Goal: Information Seeking & Learning: Learn about a topic

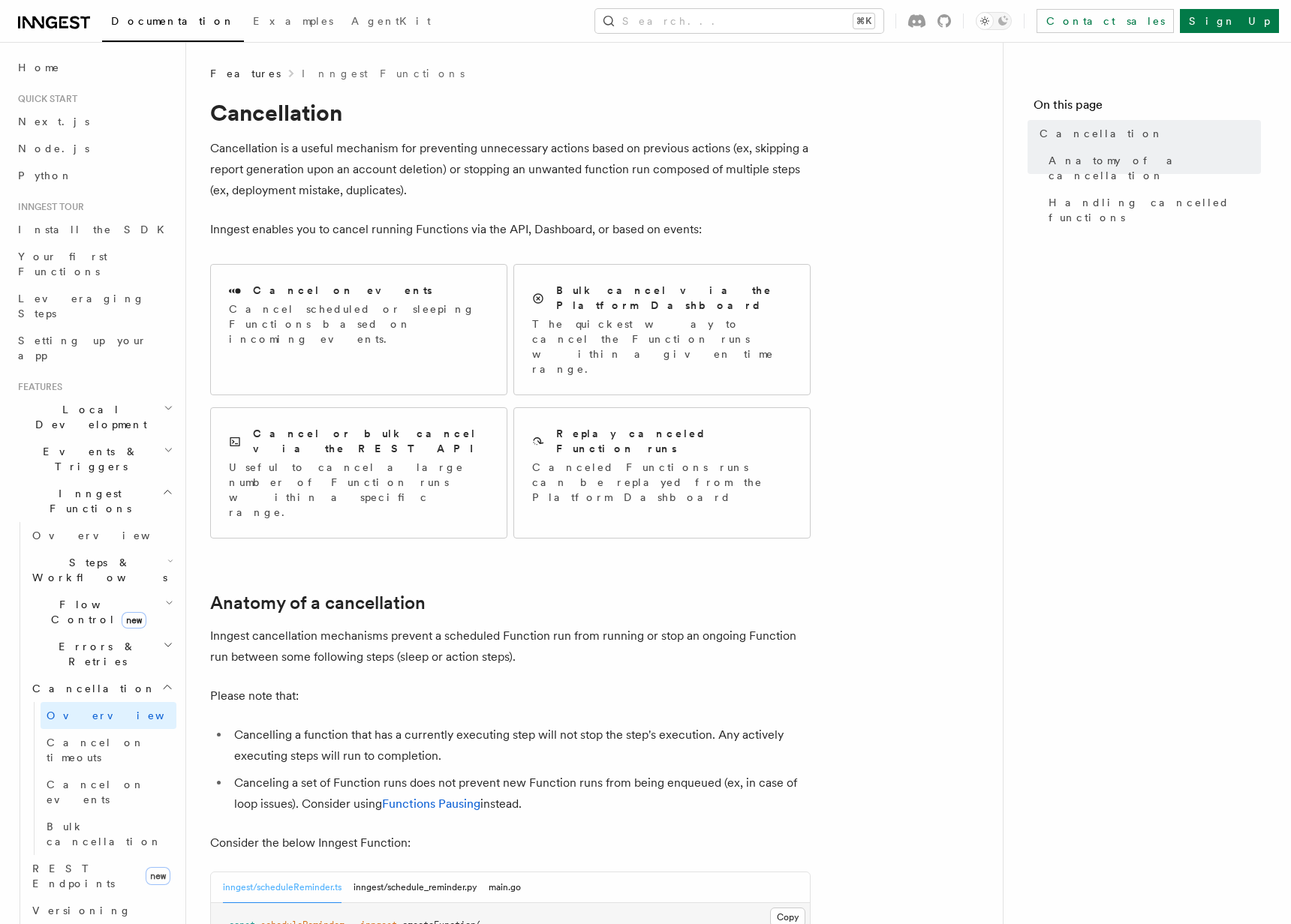
click at [79, 821] on span "Bulk cancellation" at bounding box center [104, 834] width 115 height 27
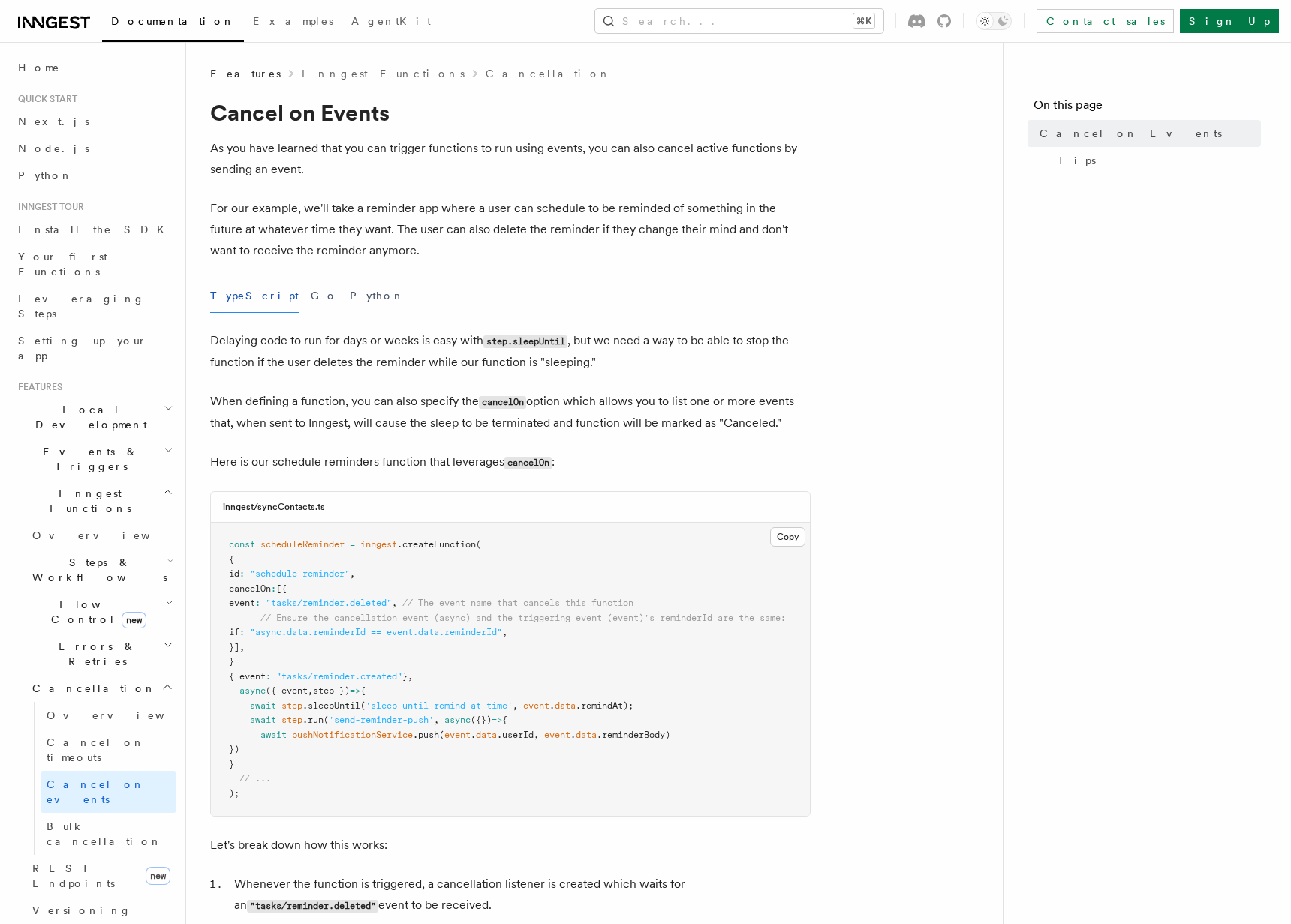
click at [514, 409] on p "When defining a function, you can also specify the cancelOn option which allows…" at bounding box center [510, 412] width 600 height 43
click at [511, 401] on code "cancelOn" at bounding box center [502, 403] width 47 height 13
click at [342, 467] on p "Here is our schedule reminders function that leverages cancelOn :" at bounding box center [510, 462] width 600 height 21
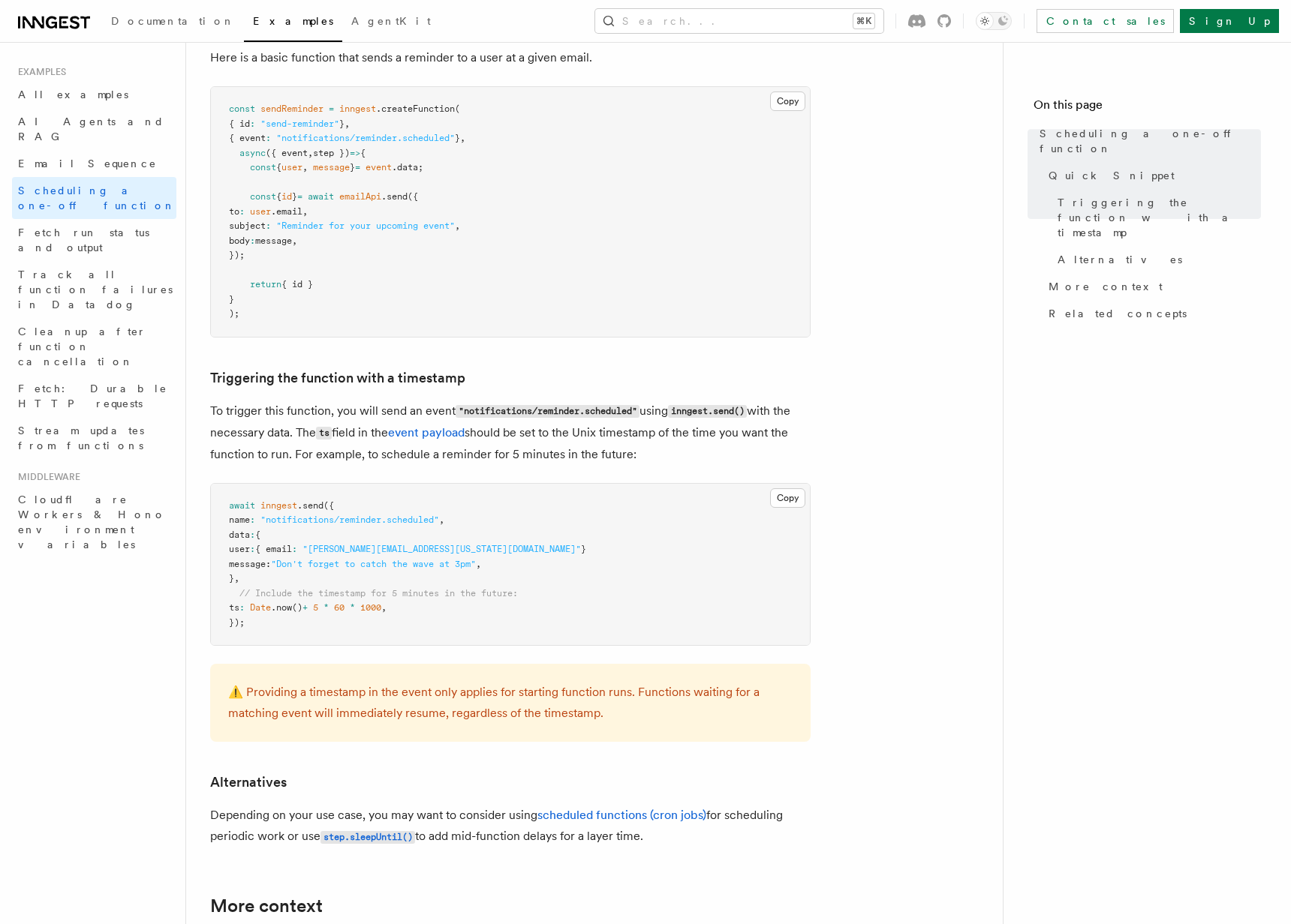
scroll to position [322, 0]
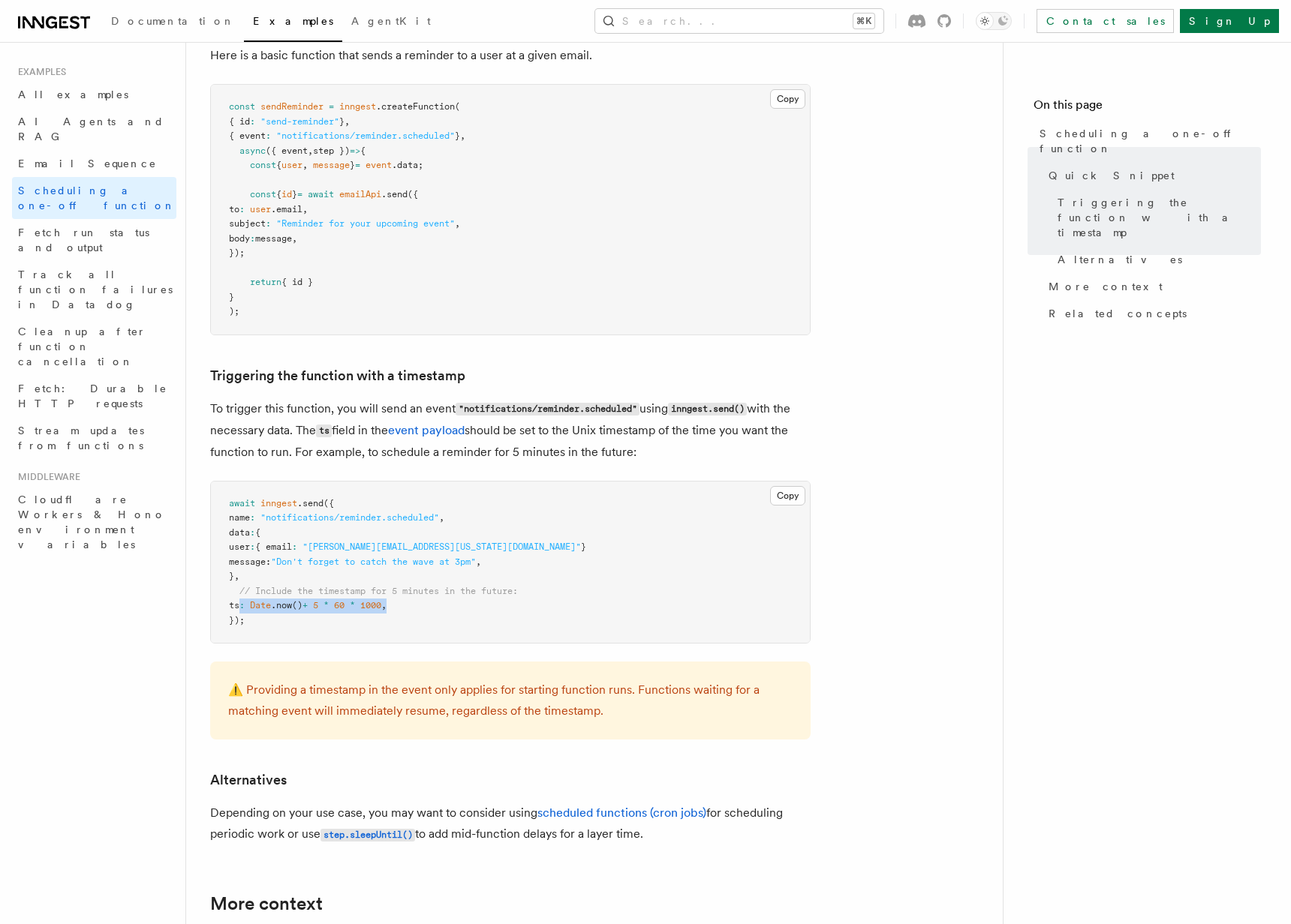
drag, startPoint x: 241, startPoint y: 605, endPoint x: 432, endPoint y: 600, distance: 191.1
click at [432, 600] on pre "await inngest .send ({ name : "notifications/reminder.scheduled" , data : { use…" at bounding box center [510, 563] width 599 height 163
copy span "ts : Date .now () + 5 * 60 * 1000 ,"
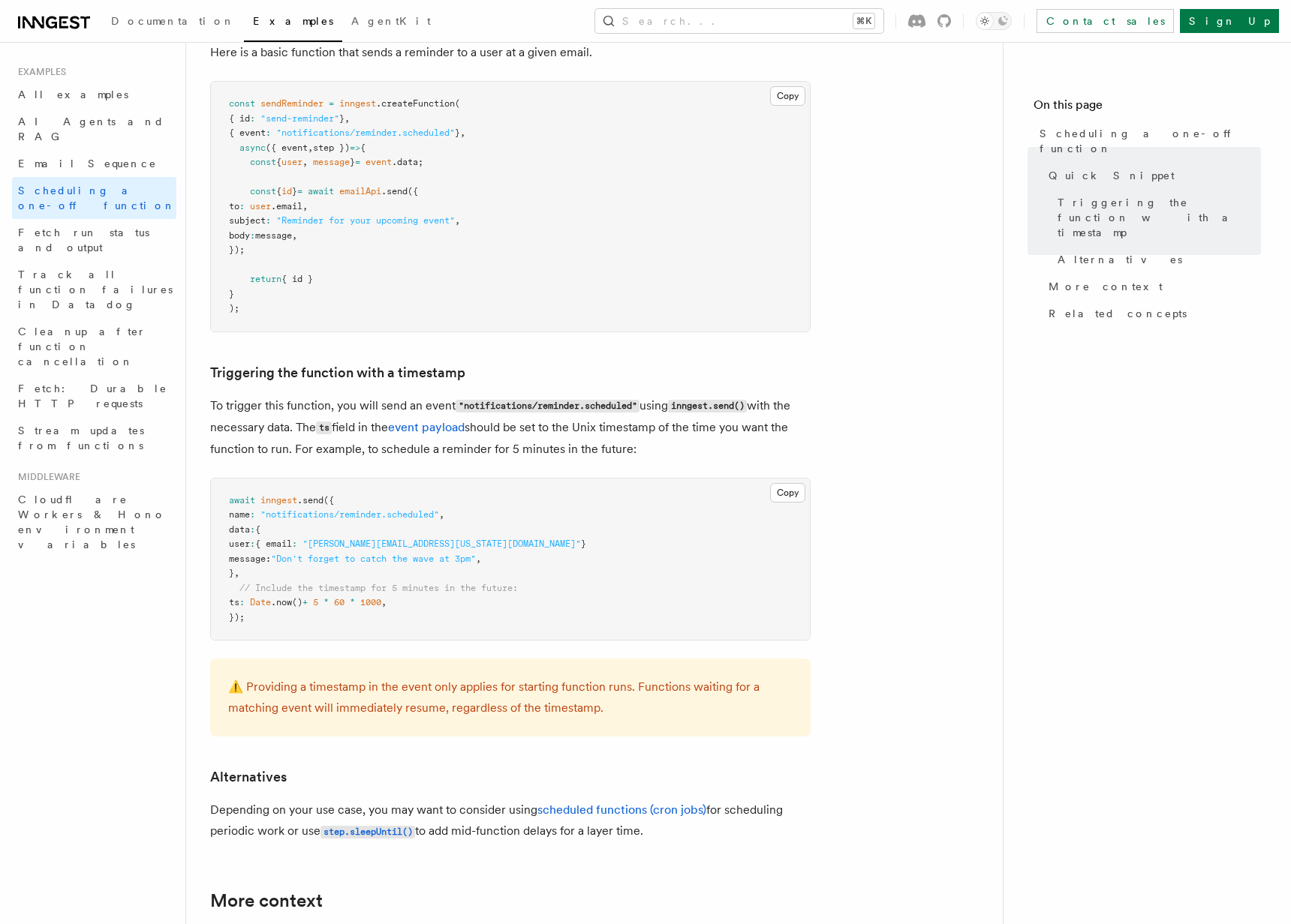
click at [692, 443] on p "To trigger this function, you will send an event "notifications/reminder.schedu…" at bounding box center [510, 427] width 600 height 64
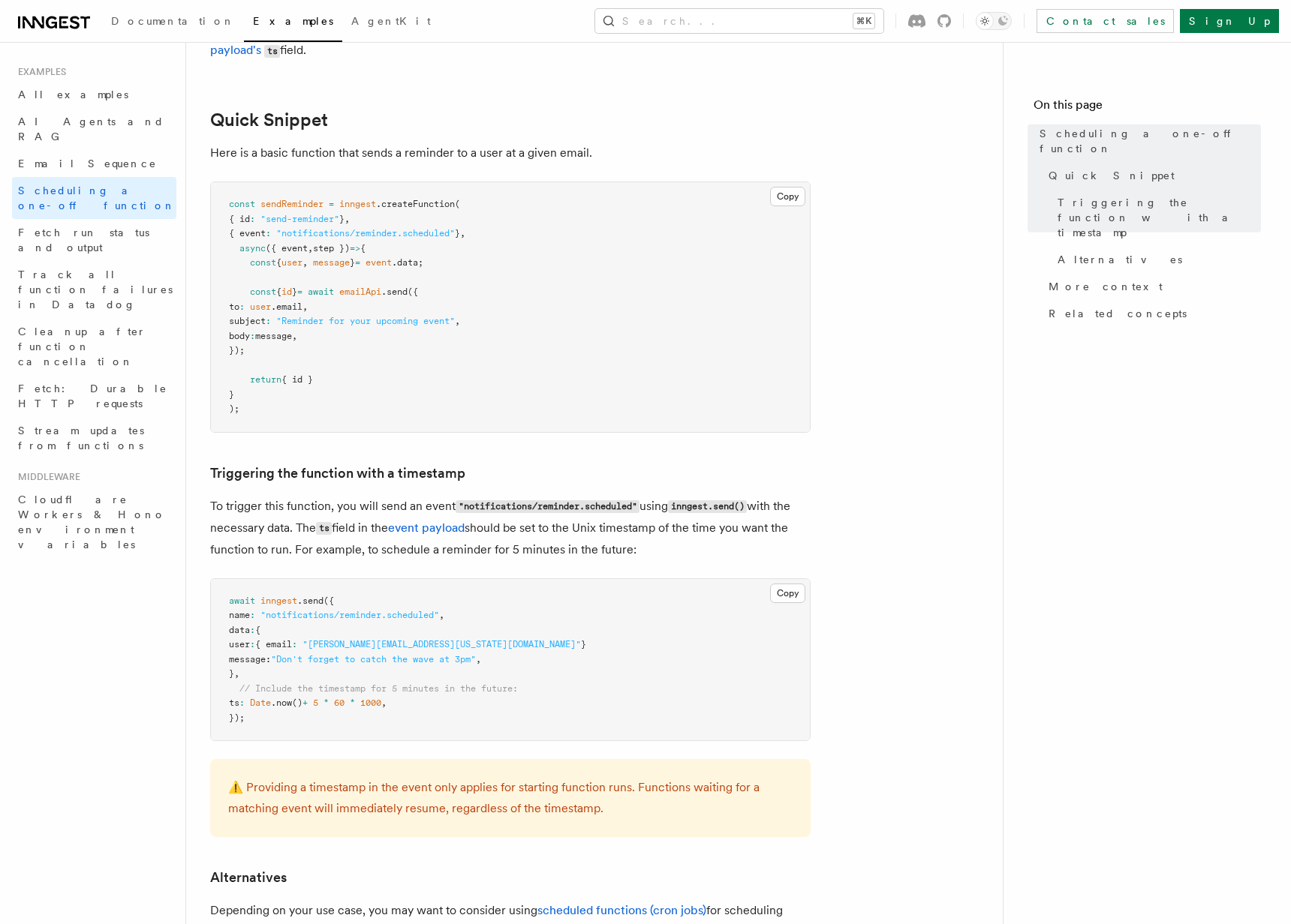
scroll to position [226, 0]
drag, startPoint x: 263, startPoint y: 701, endPoint x: 402, endPoint y: 699, distance: 139.0
click at [386, 699] on span "ts : Date .now () + 5 * 60 * 1000 ," at bounding box center [307, 701] width 158 height 10
copy span "Date .now () + 5 * 60 * 1000"
click at [780, 584] on button "Copy Copied" at bounding box center [788, 592] width 35 height 20
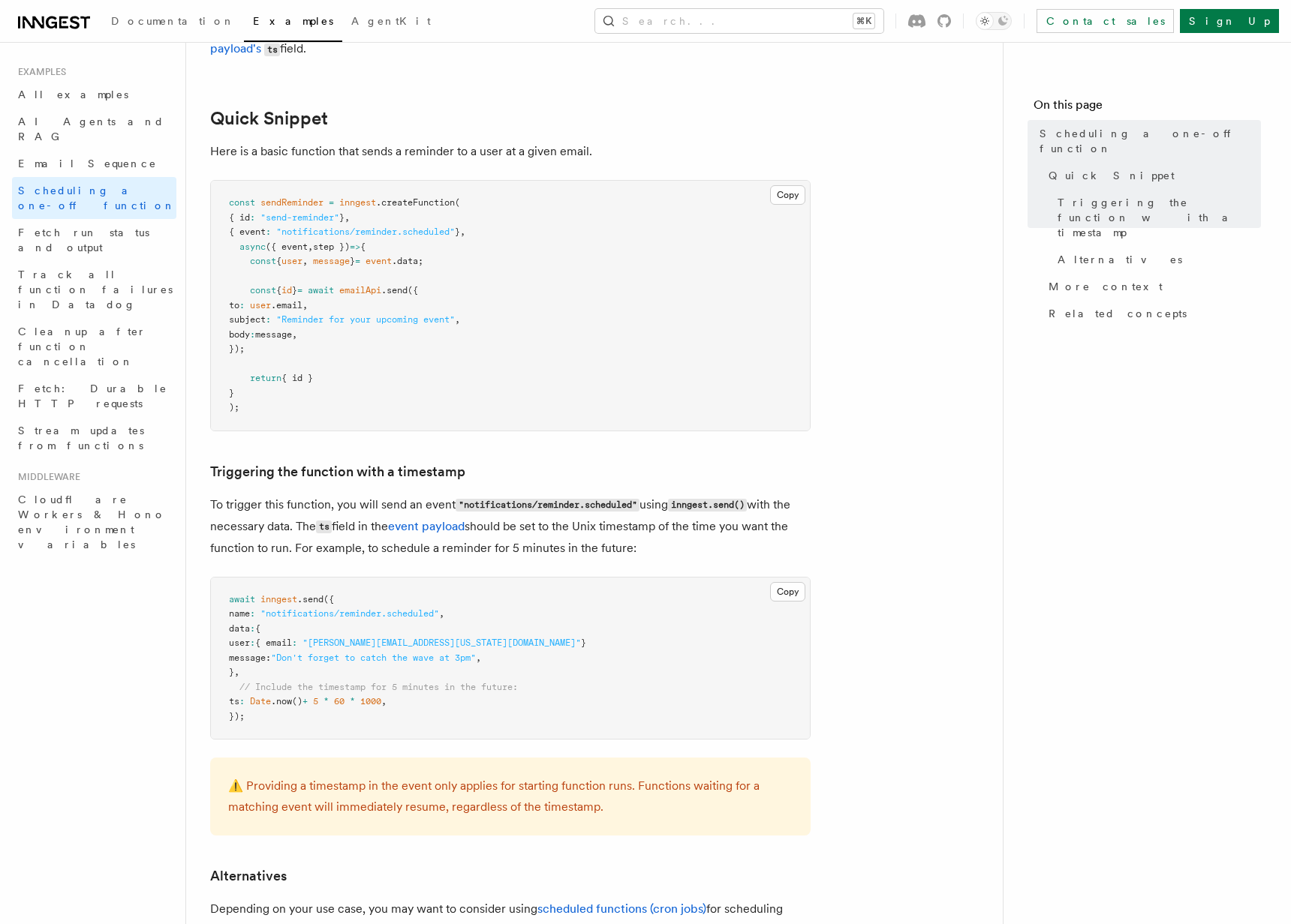
drag, startPoint x: 952, startPoint y: 478, endPoint x: 926, endPoint y: 469, distance: 27.5
click at [951, 478] on article "Examples Scheduling a one-off function Inngest provides a way to delay a functi…" at bounding box center [593, 745] width 768 height 1809
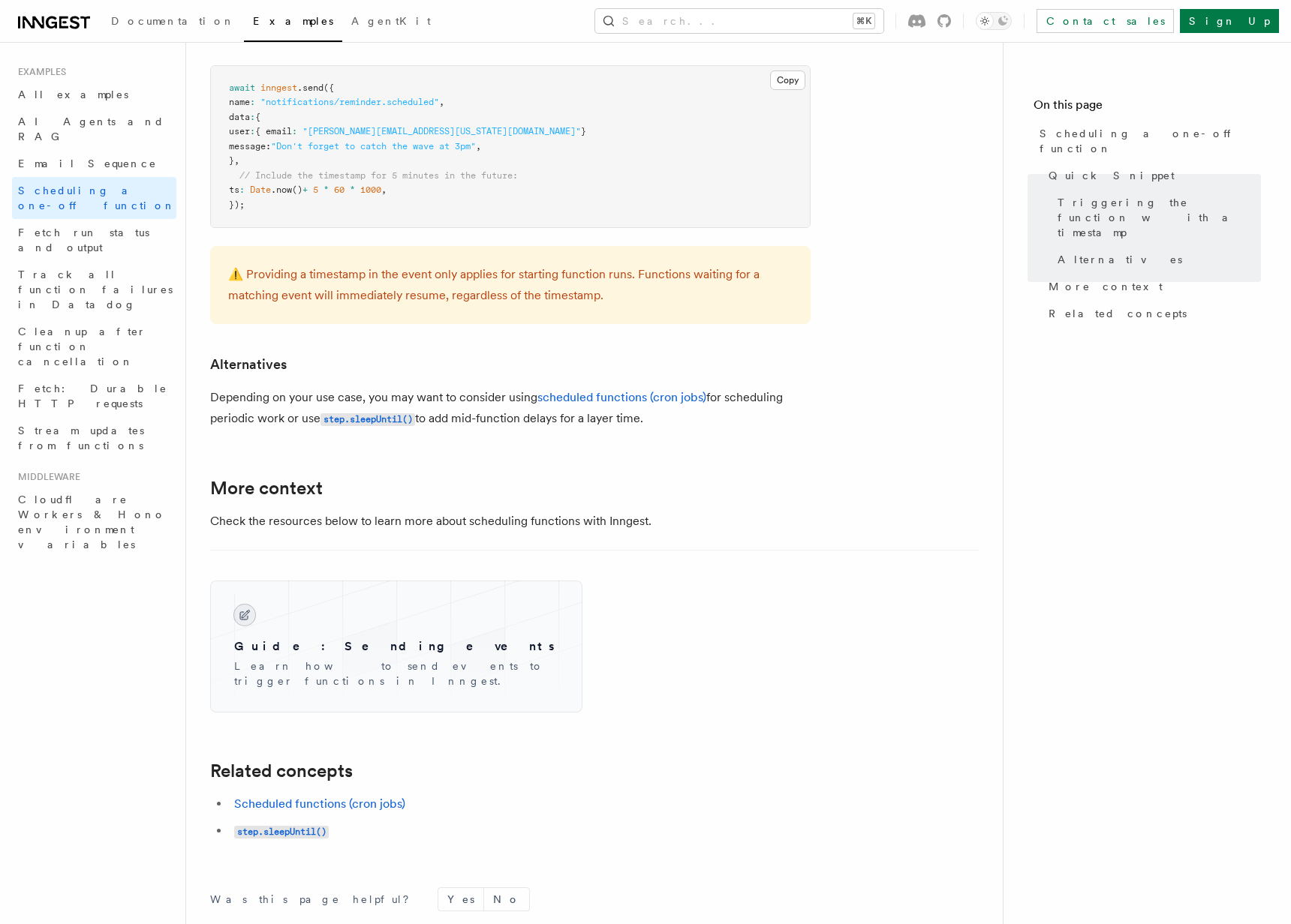
scroll to position [746, 0]
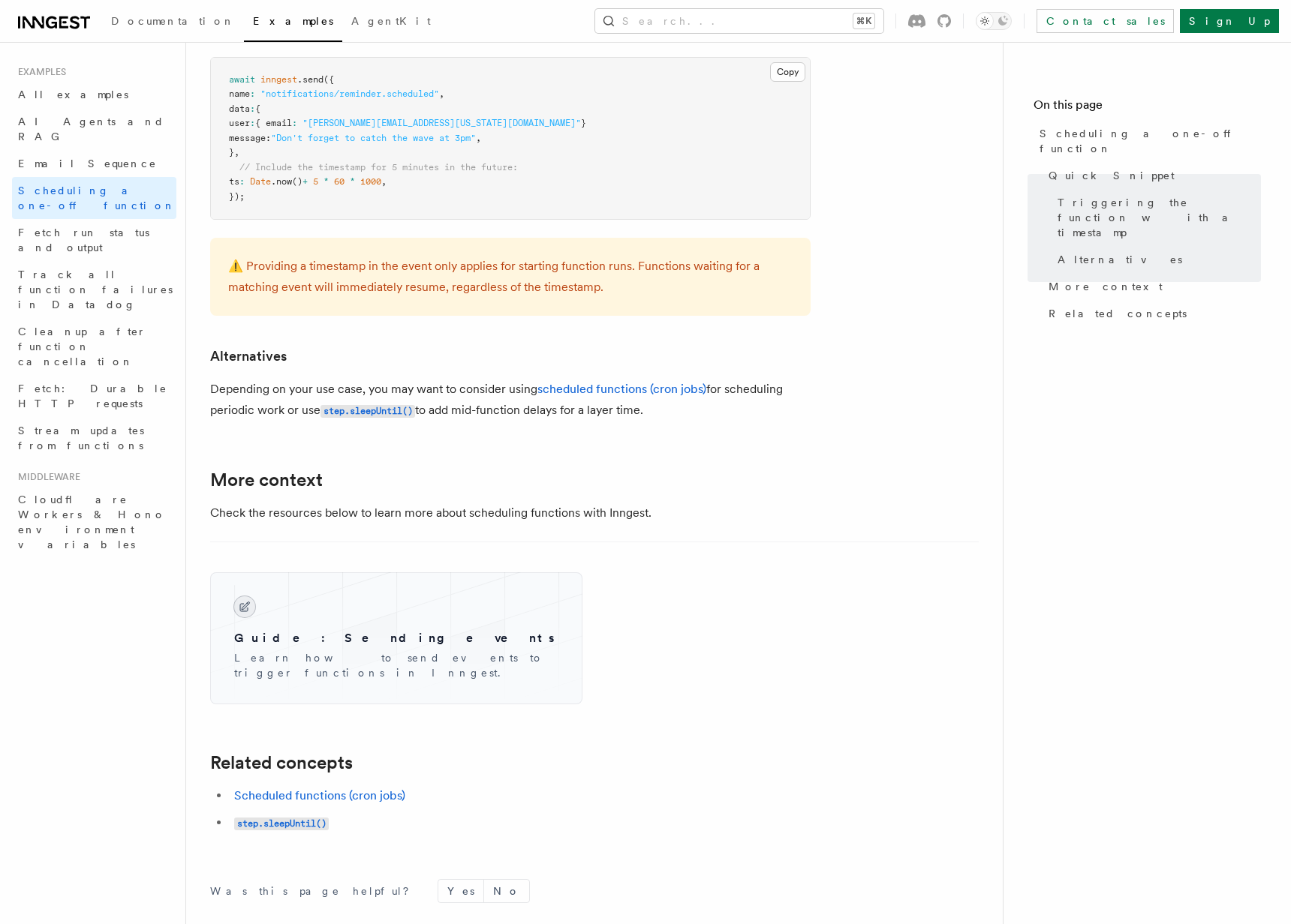
click at [837, 171] on article "Examples Scheduling a one-off function Inngest provides a way to delay a functi…" at bounding box center [593, 225] width 768 height 1809
click at [1142, 389] on nav "On this page Scheduling a one-off function Quick Snippet Triggering the functio…" at bounding box center [1146, 483] width 288 height 882
click at [881, 237] on article "Examples Scheduling a one-off function Inngest provides a way to delay a functi…" at bounding box center [593, 225] width 768 height 1809
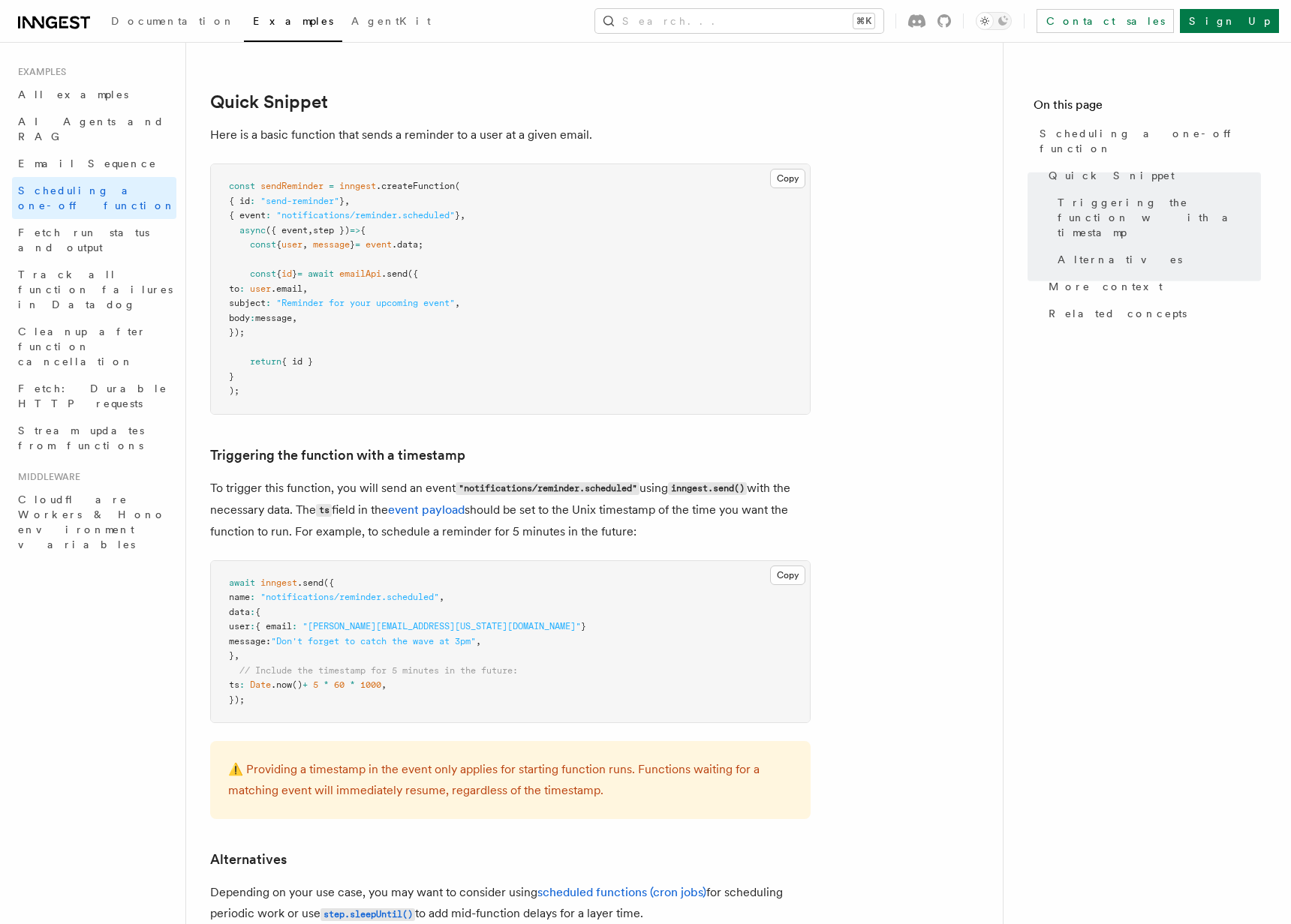
scroll to position [0, 0]
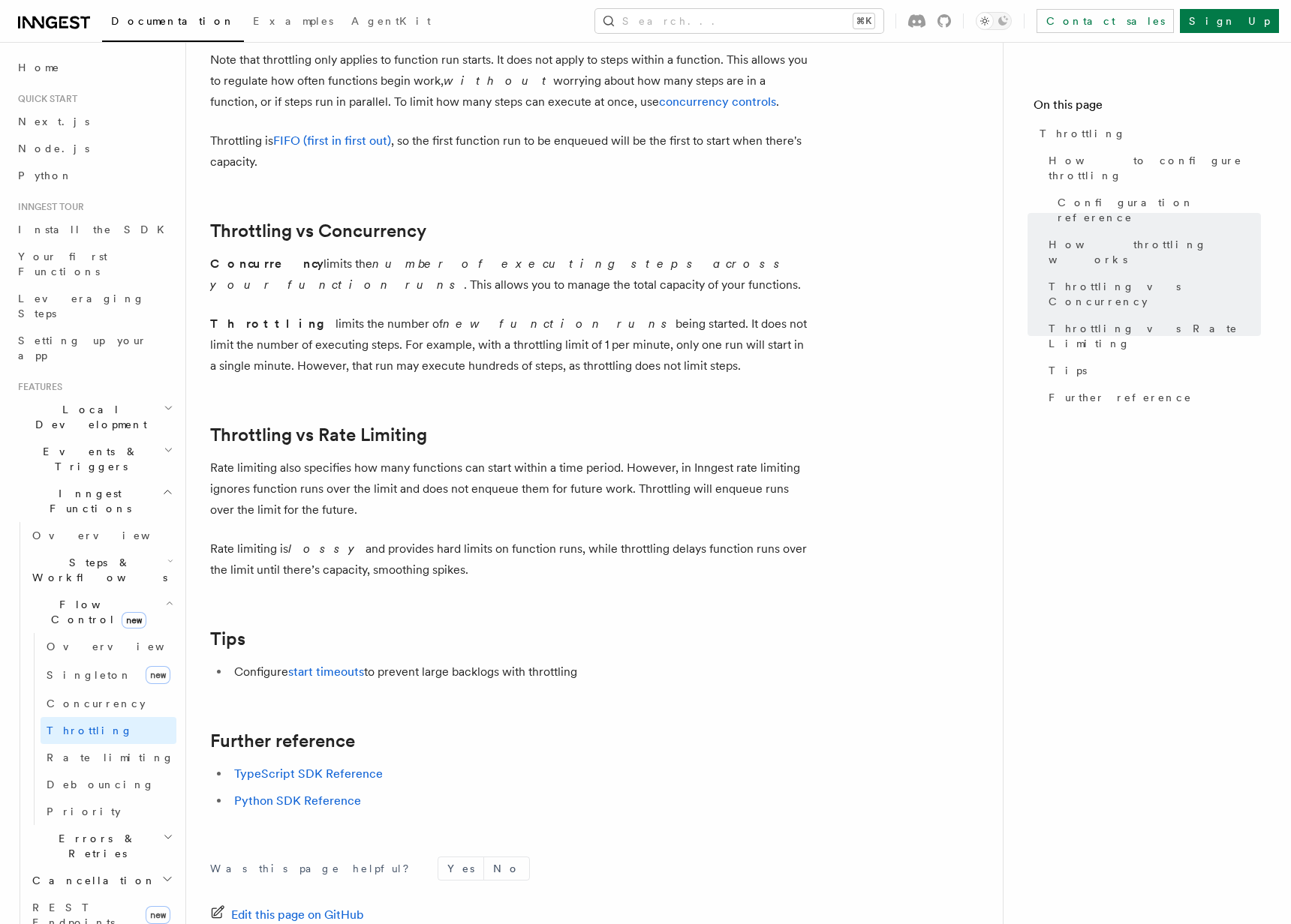
scroll to position [1244, 0]
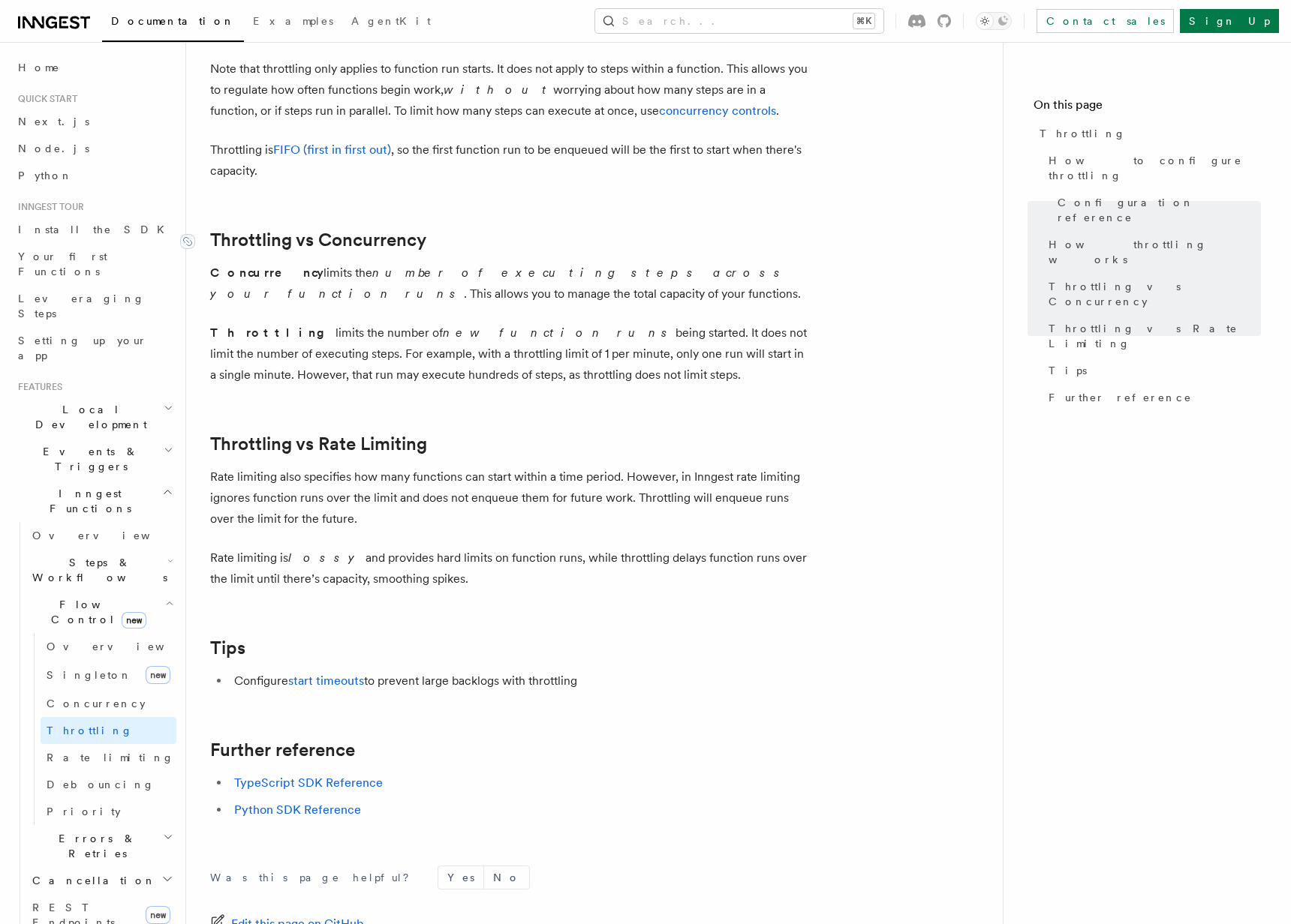
click at [218, 240] on link "Throttling vs Concurrency" at bounding box center [318, 240] width 216 height 21
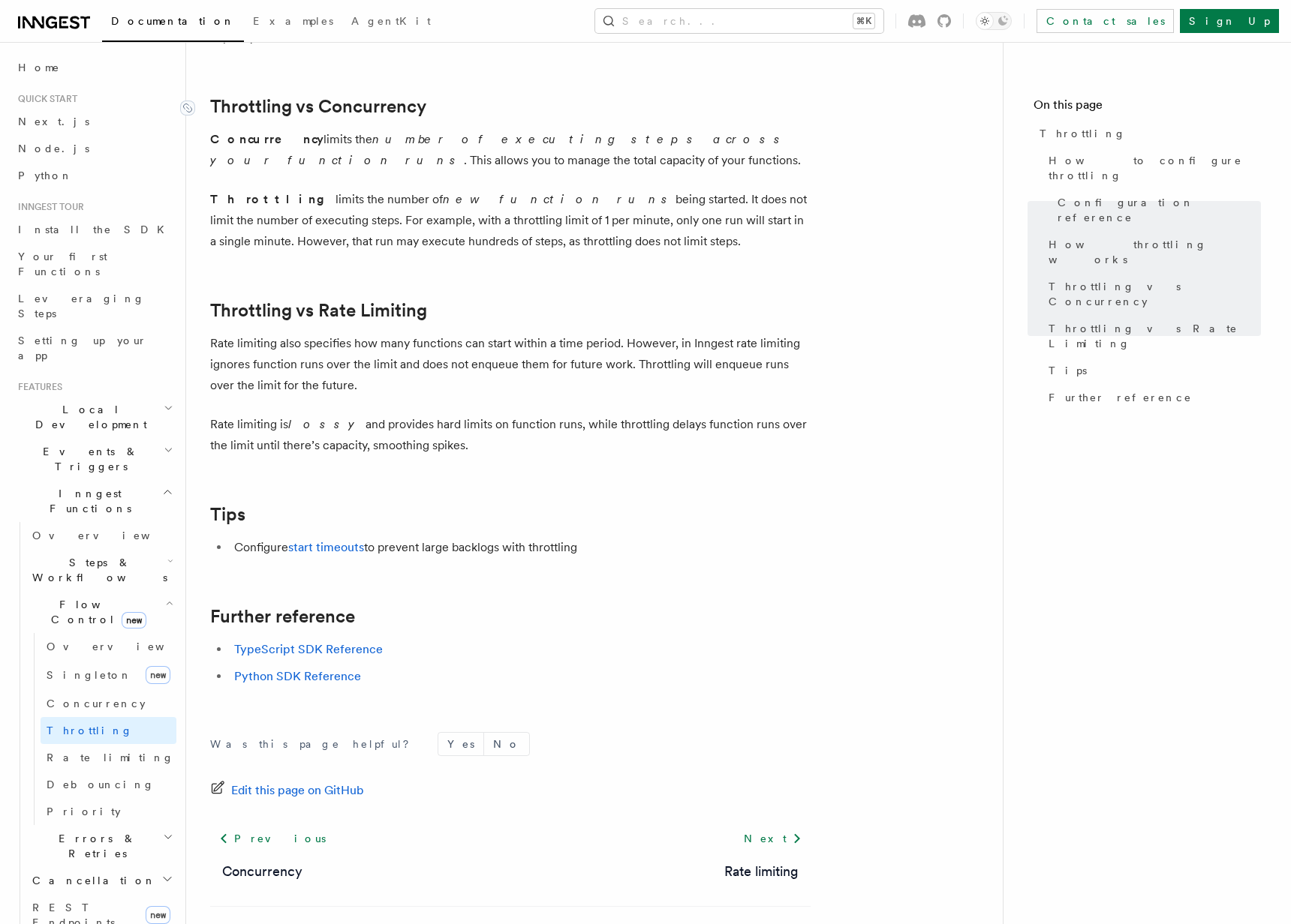
scroll to position [1401, 0]
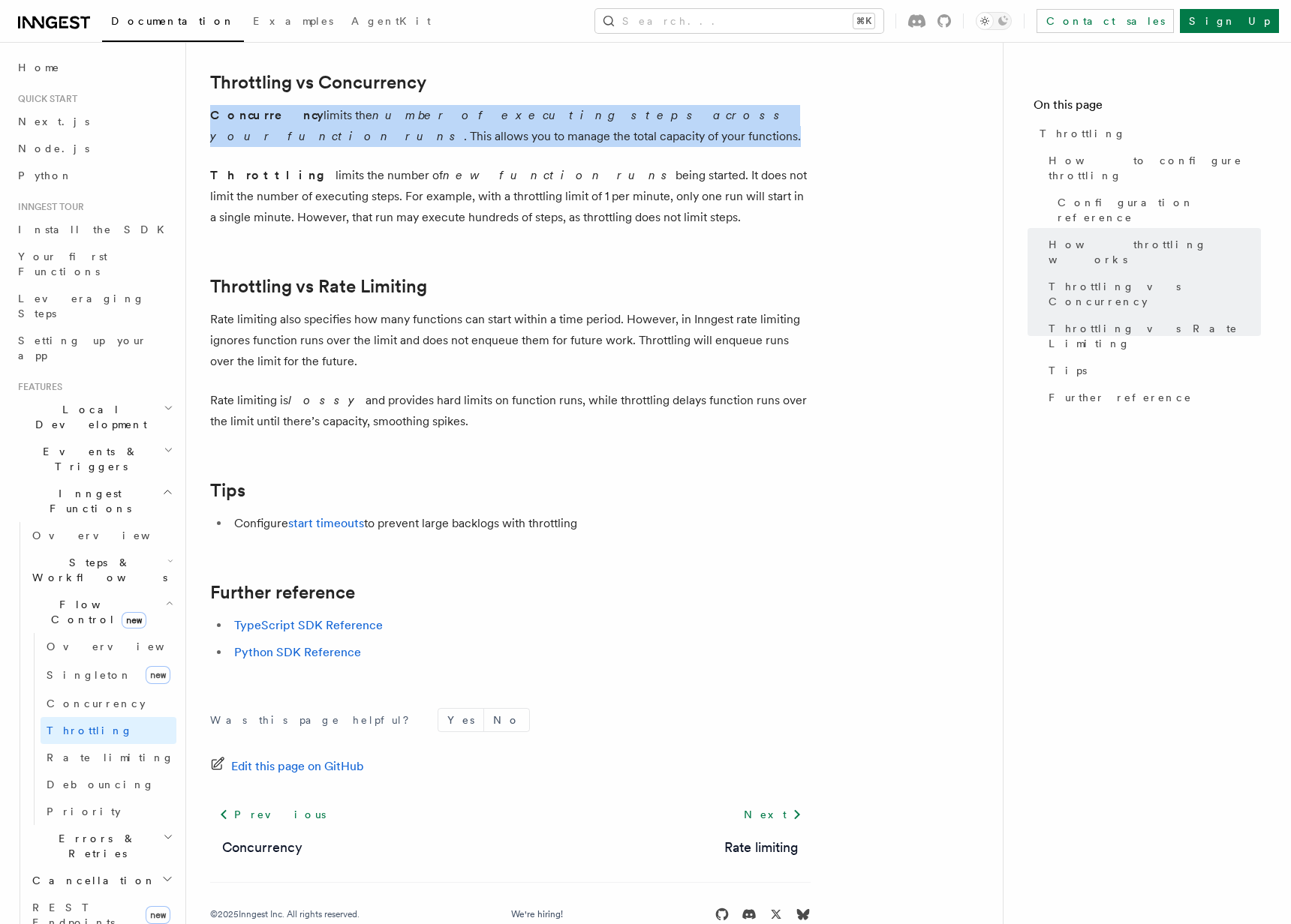
drag, startPoint x: 205, startPoint y: 109, endPoint x: 521, endPoint y: 135, distance: 317.1
copy p "Concurrency limits the number of executing steps across your function runs . Th…"
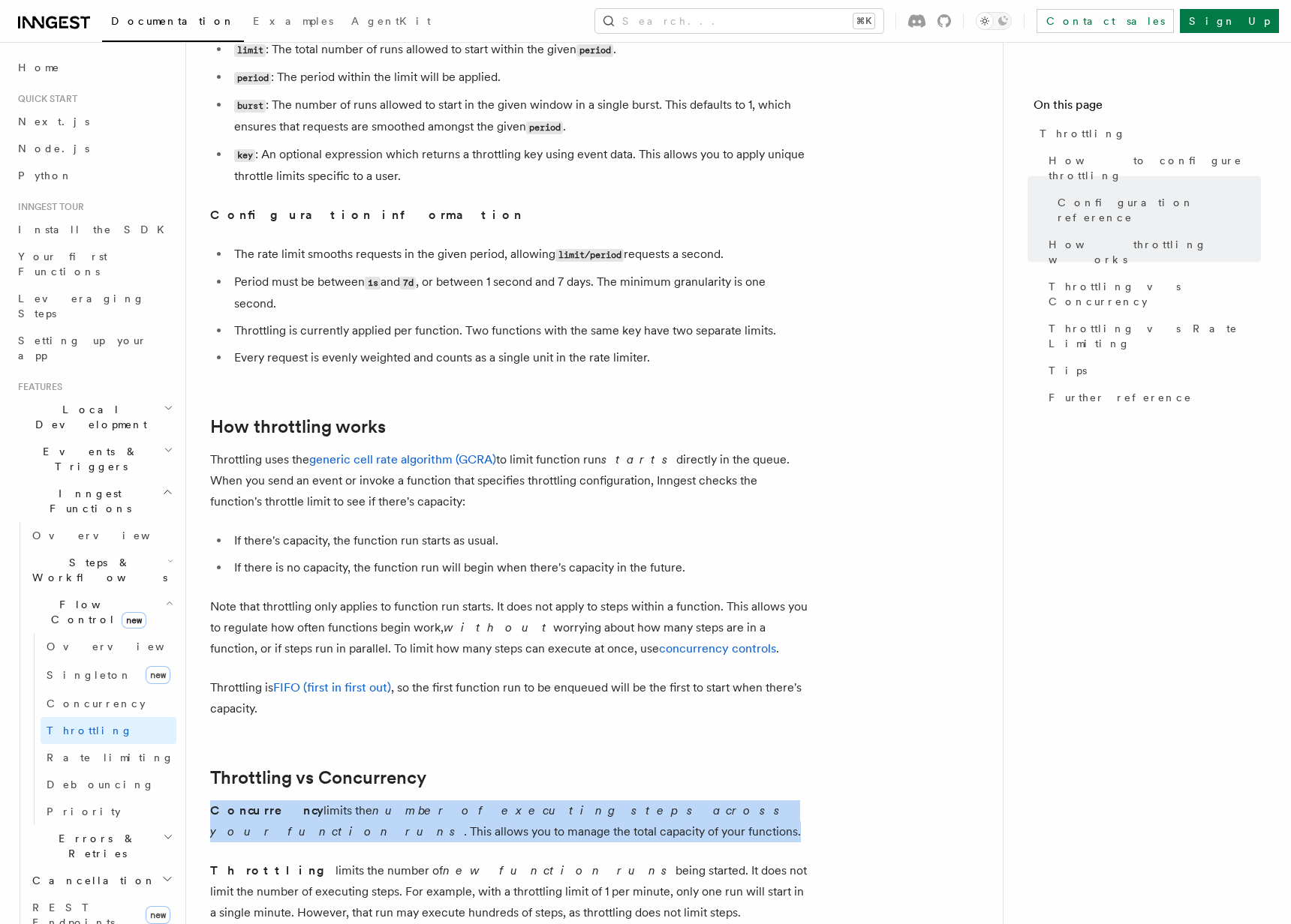
scroll to position [703, 0]
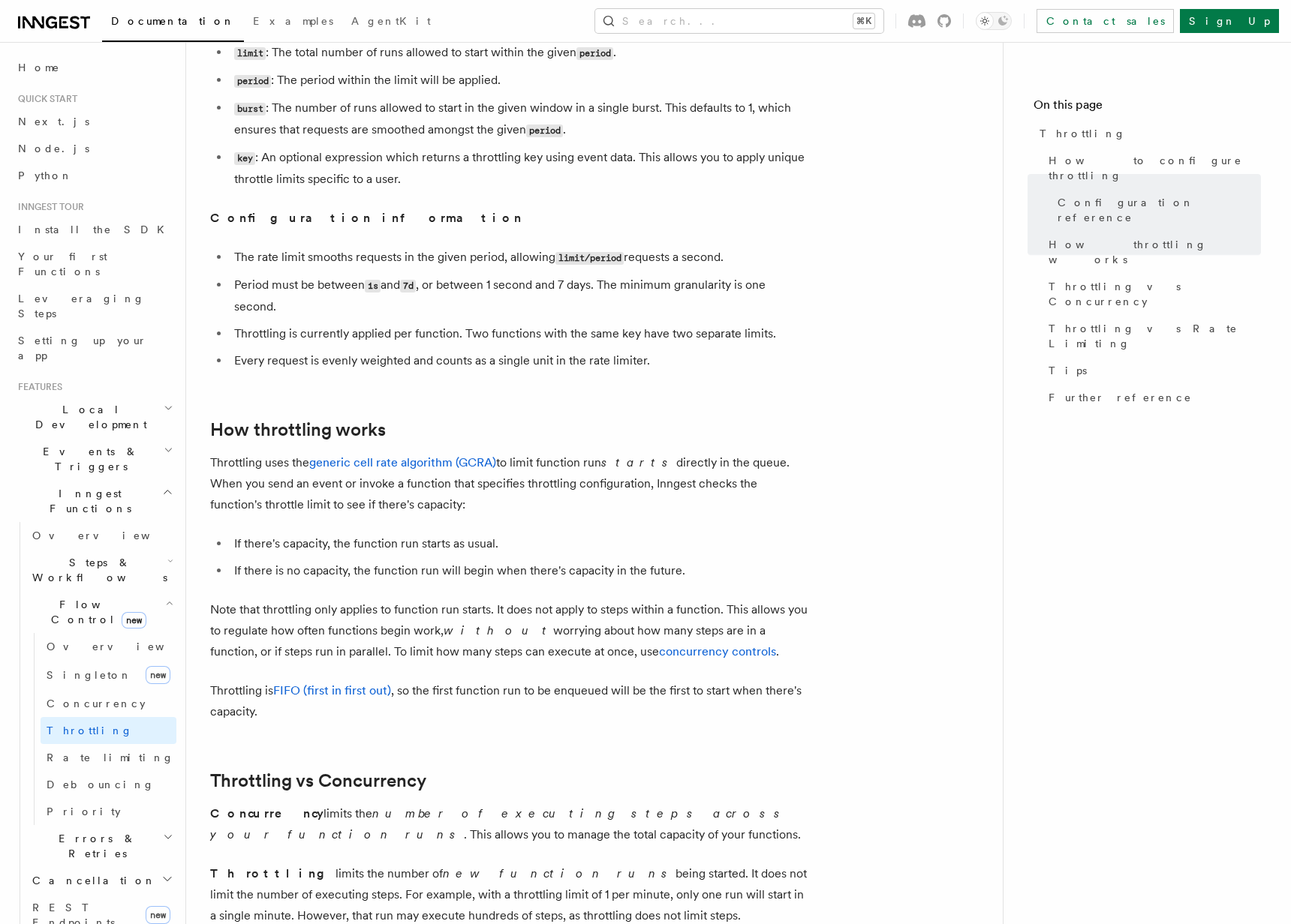
click at [699, 323] on li "Throttling is currently applied per function. Two functions with the same key h…" at bounding box center [519, 333] width 580 height 21
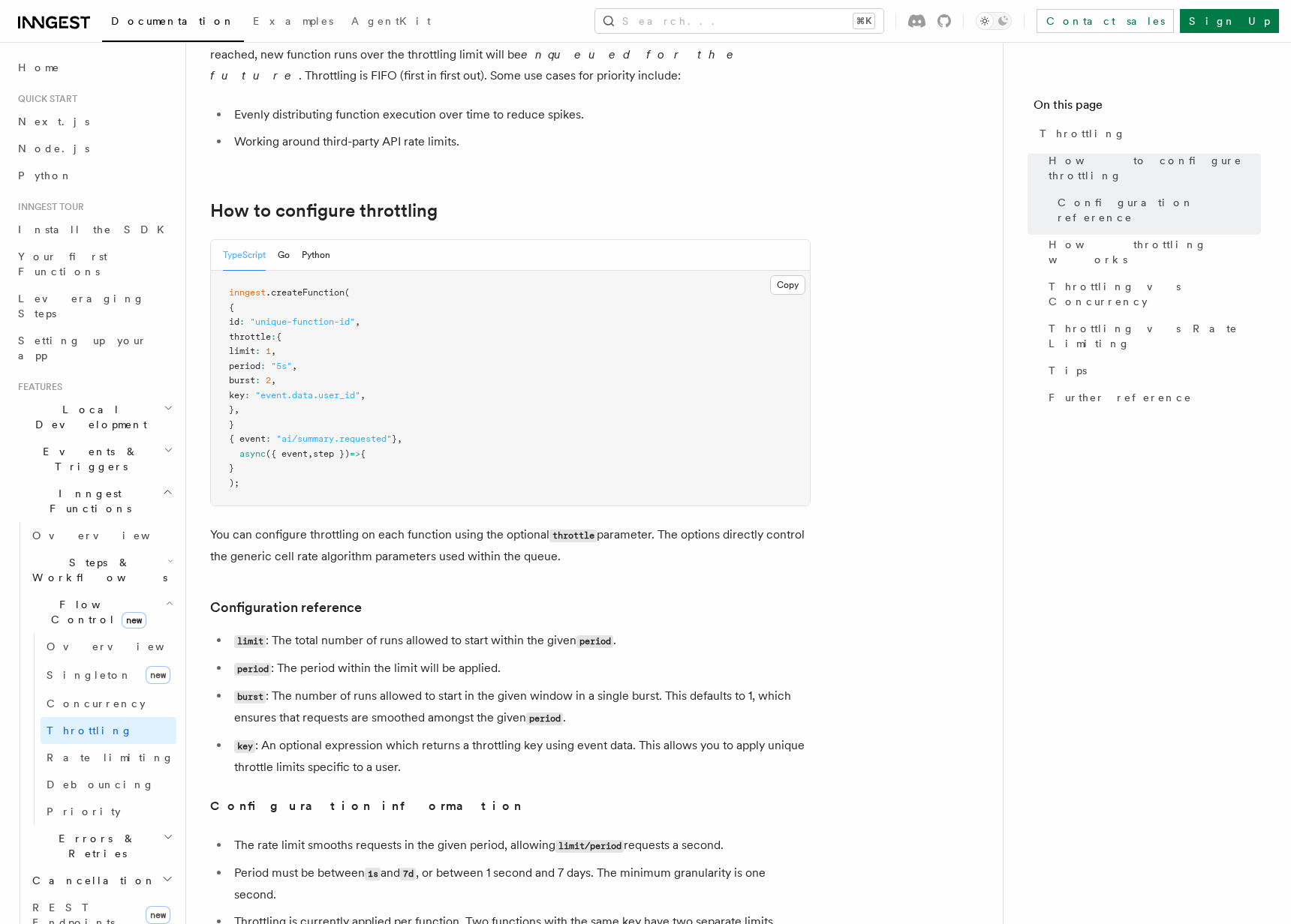
scroll to position [0, 0]
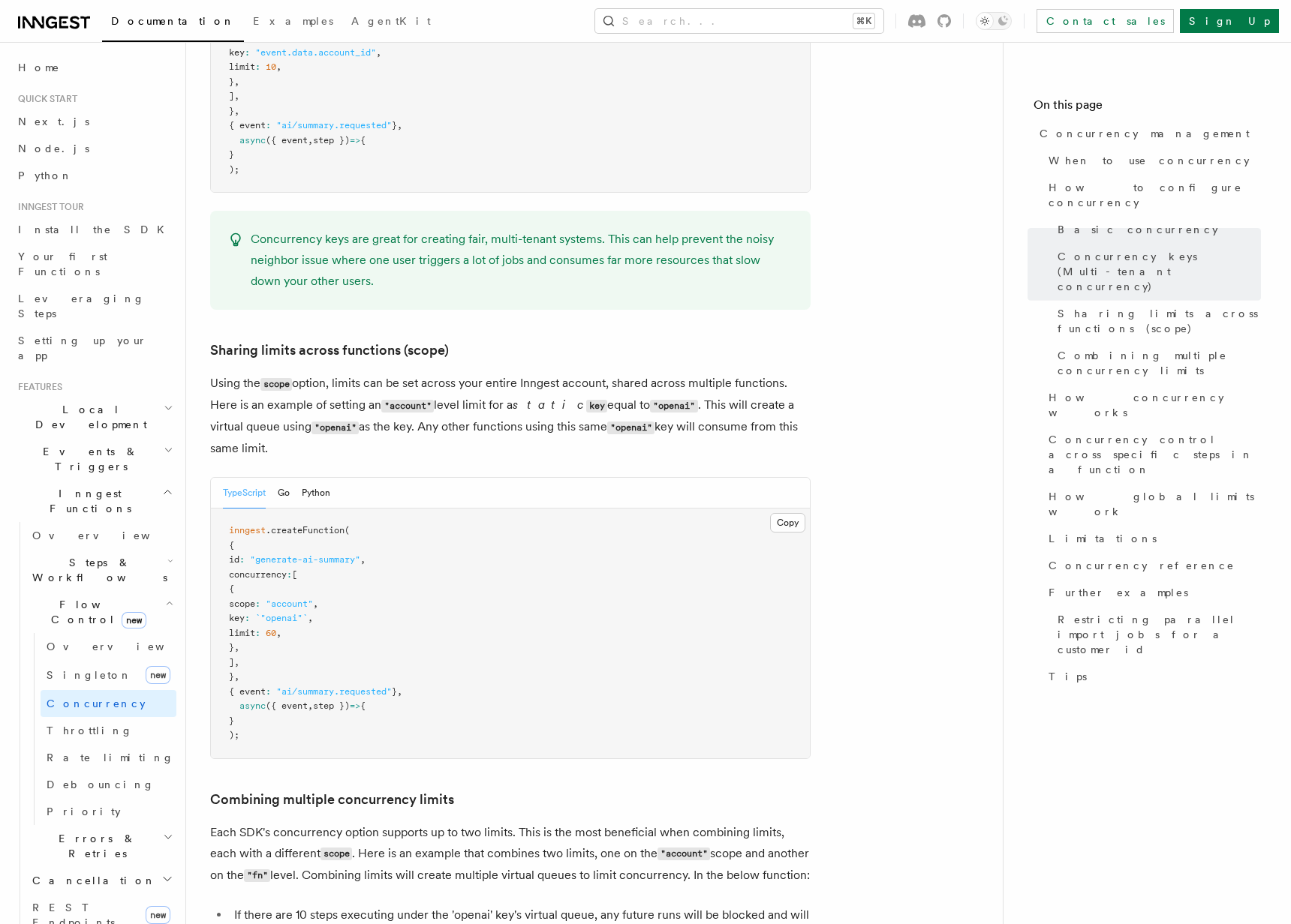
scroll to position [1603, 0]
drag, startPoint x: 270, startPoint y: 538, endPoint x: 381, endPoint y: 542, distance: 111.1
click at [381, 542] on pre "inngest .createFunction ( { id : "generate-ai-summary" , concurrency : [ { scop…" at bounding box center [510, 632] width 599 height 250
drag, startPoint x: 924, startPoint y: 84, endPoint x: 1140, endPoint y: 2, distance: 231.0
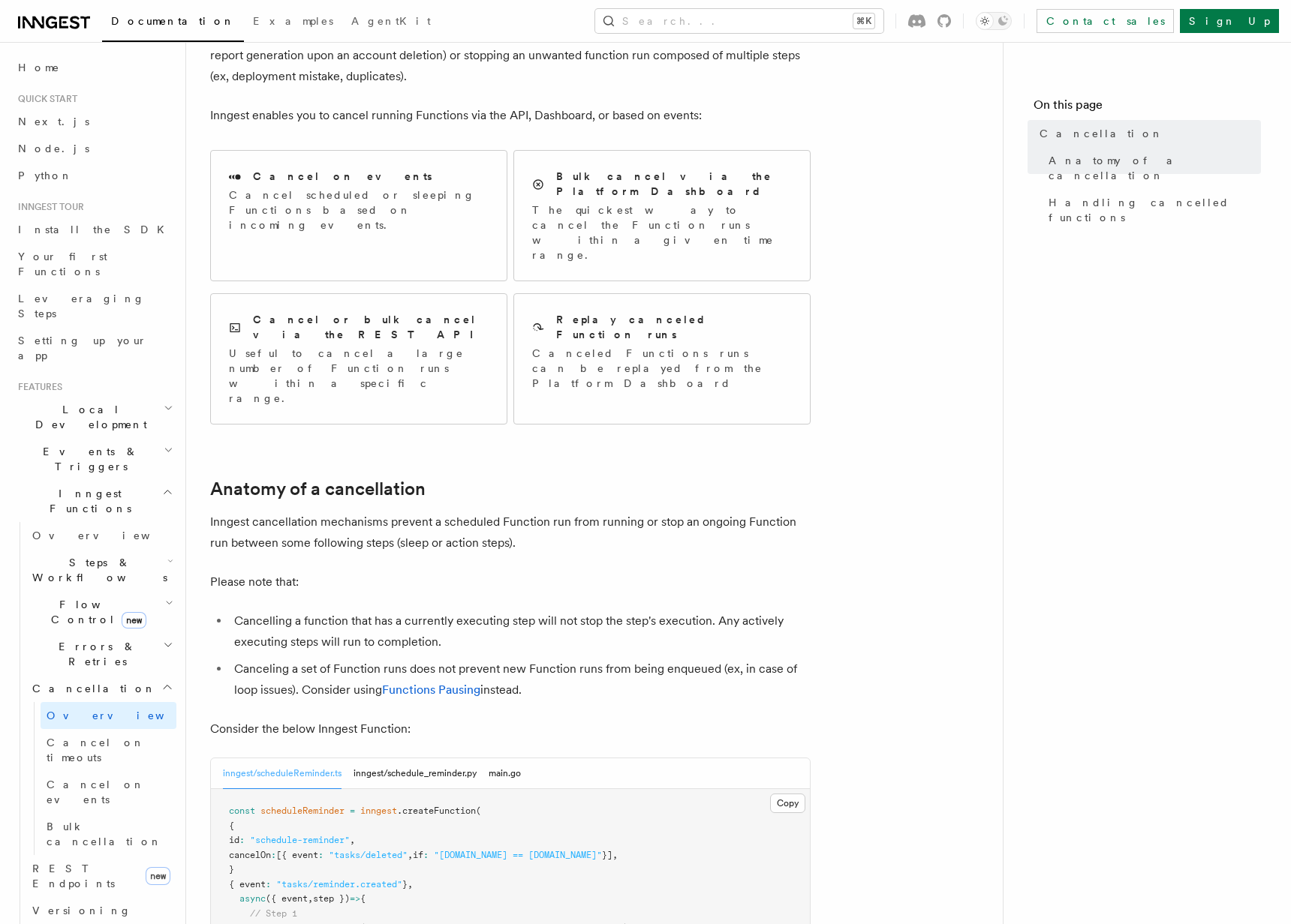
scroll to position [119, 0]
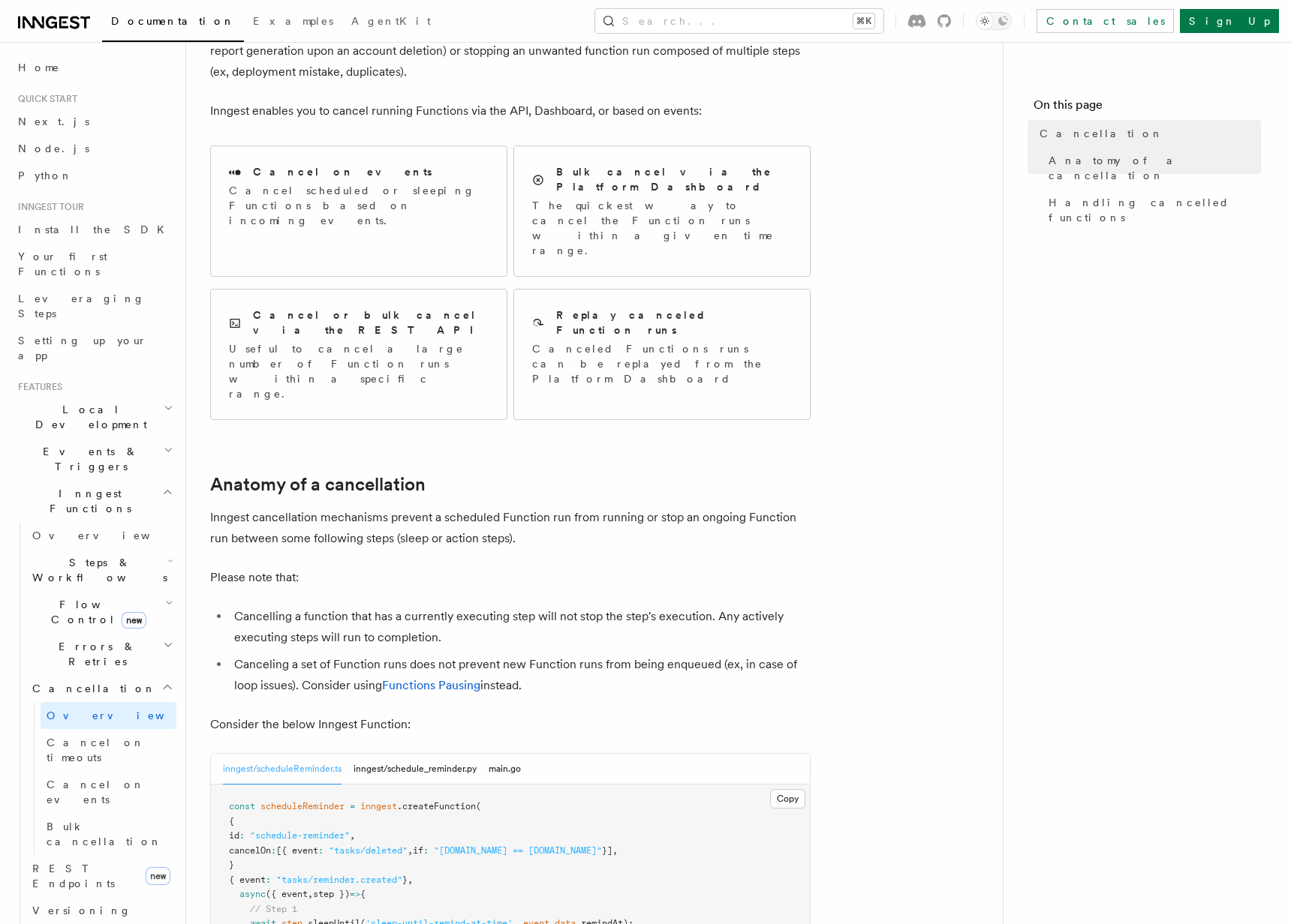
click at [480, 507] on p "Inngest cancellation mechanisms prevent a scheduled Function run from running o…" at bounding box center [510, 527] width 600 height 42
click at [465, 507] on p "Inngest cancellation mechanisms prevent a scheduled Function run from running o…" at bounding box center [510, 527] width 600 height 42
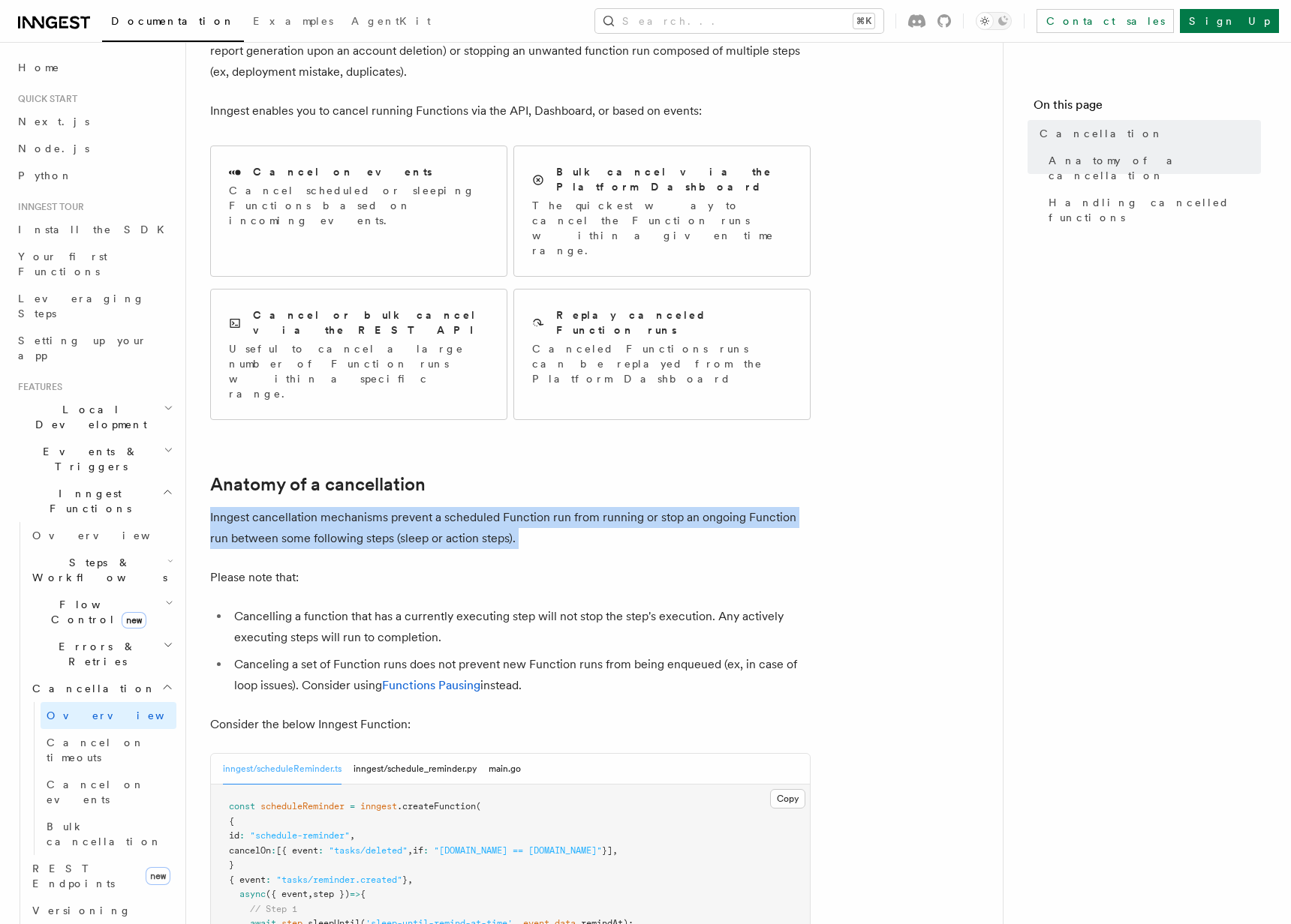
click at [465, 507] on p "Inngest cancellation mechanisms prevent a scheduled Function run from running o…" at bounding box center [510, 527] width 600 height 42
click at [587, 507] on p "Inngest cancellation mechanisms prevent a scheduled Function run from running o…" at bounding box center [510, 527] width 600 height 42
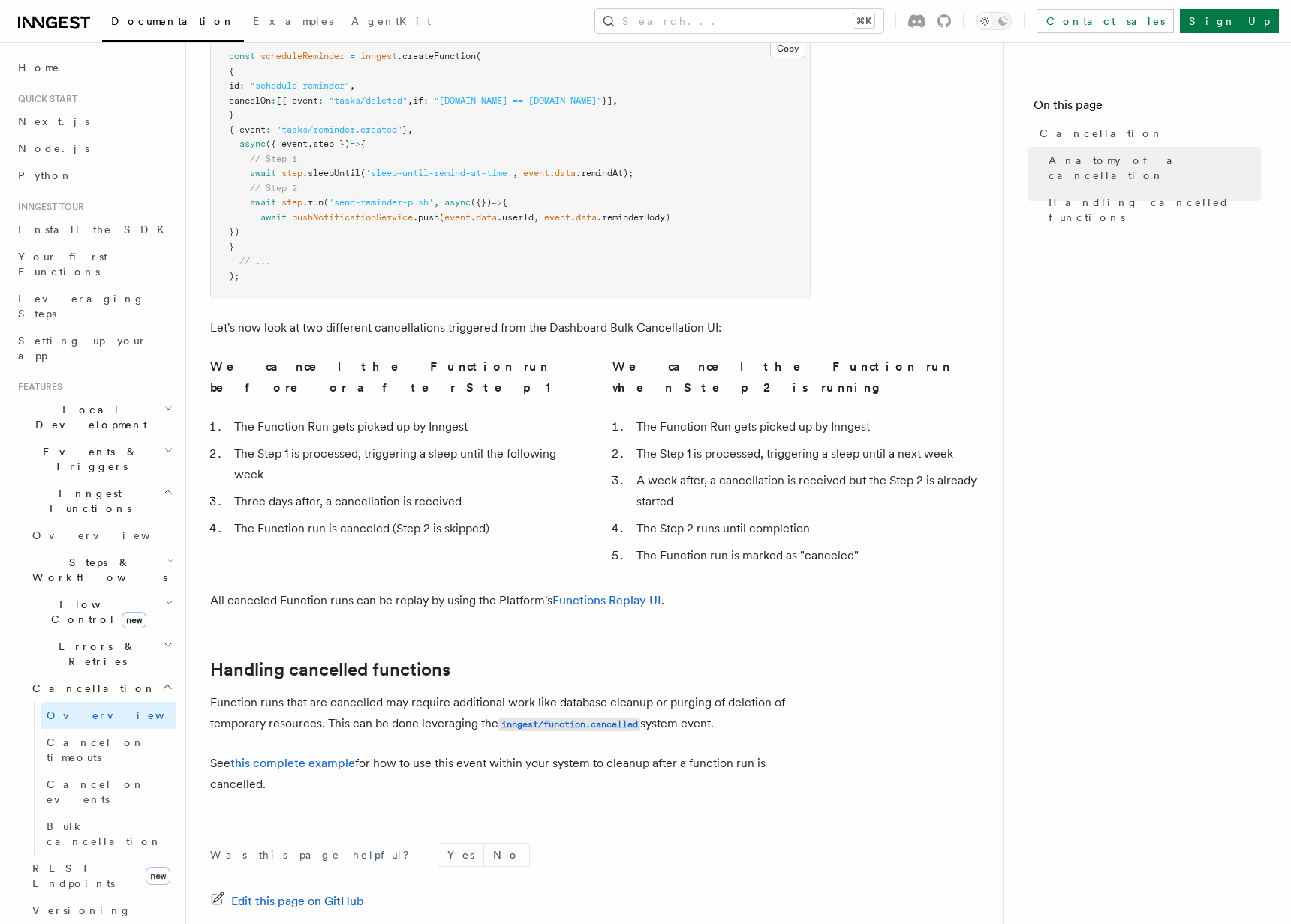
scroll to position [897, 0]
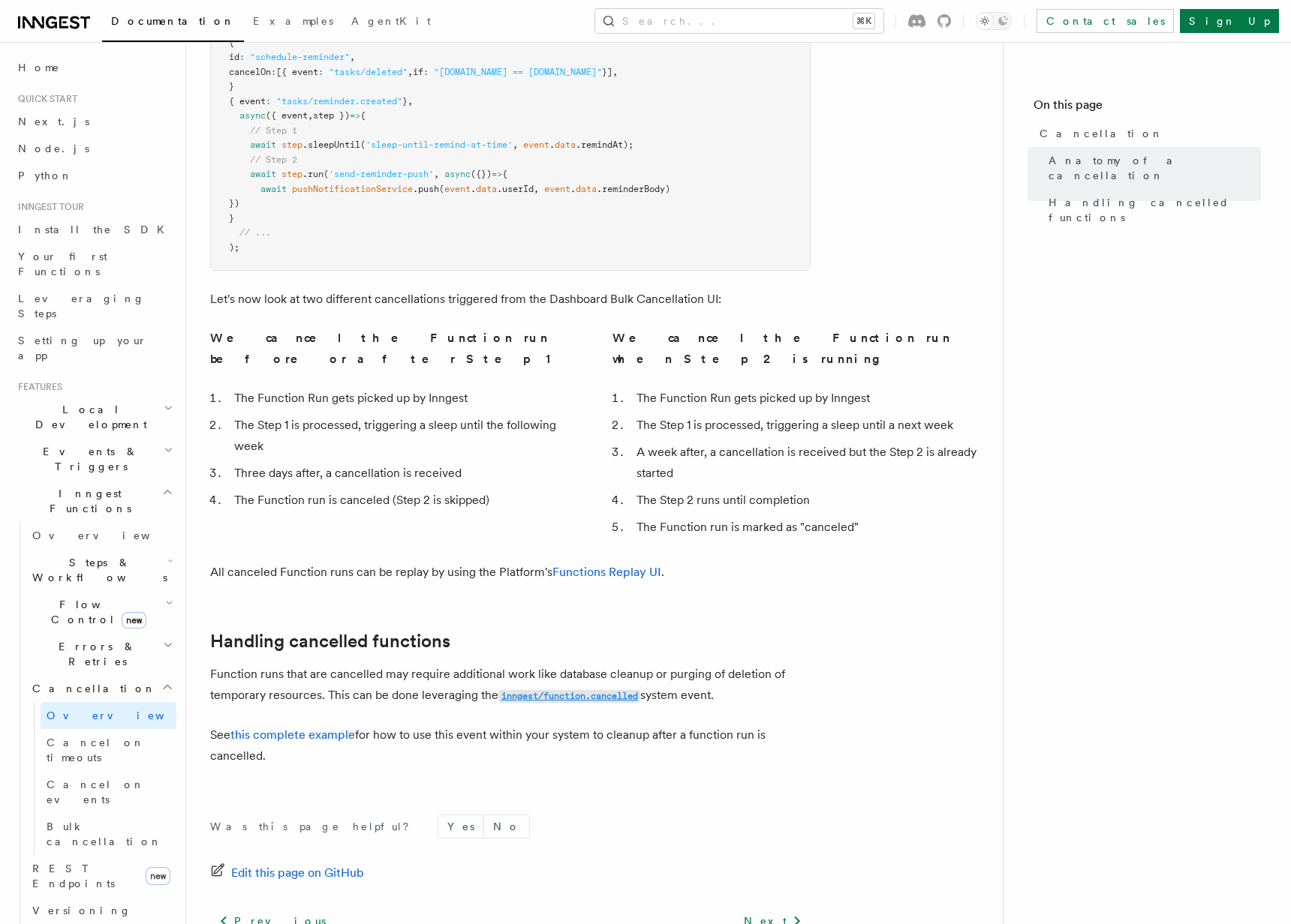
click at [604, 690] on code "inngest/function.cancelled" at bounding box center [569, 696] width 142 height 13
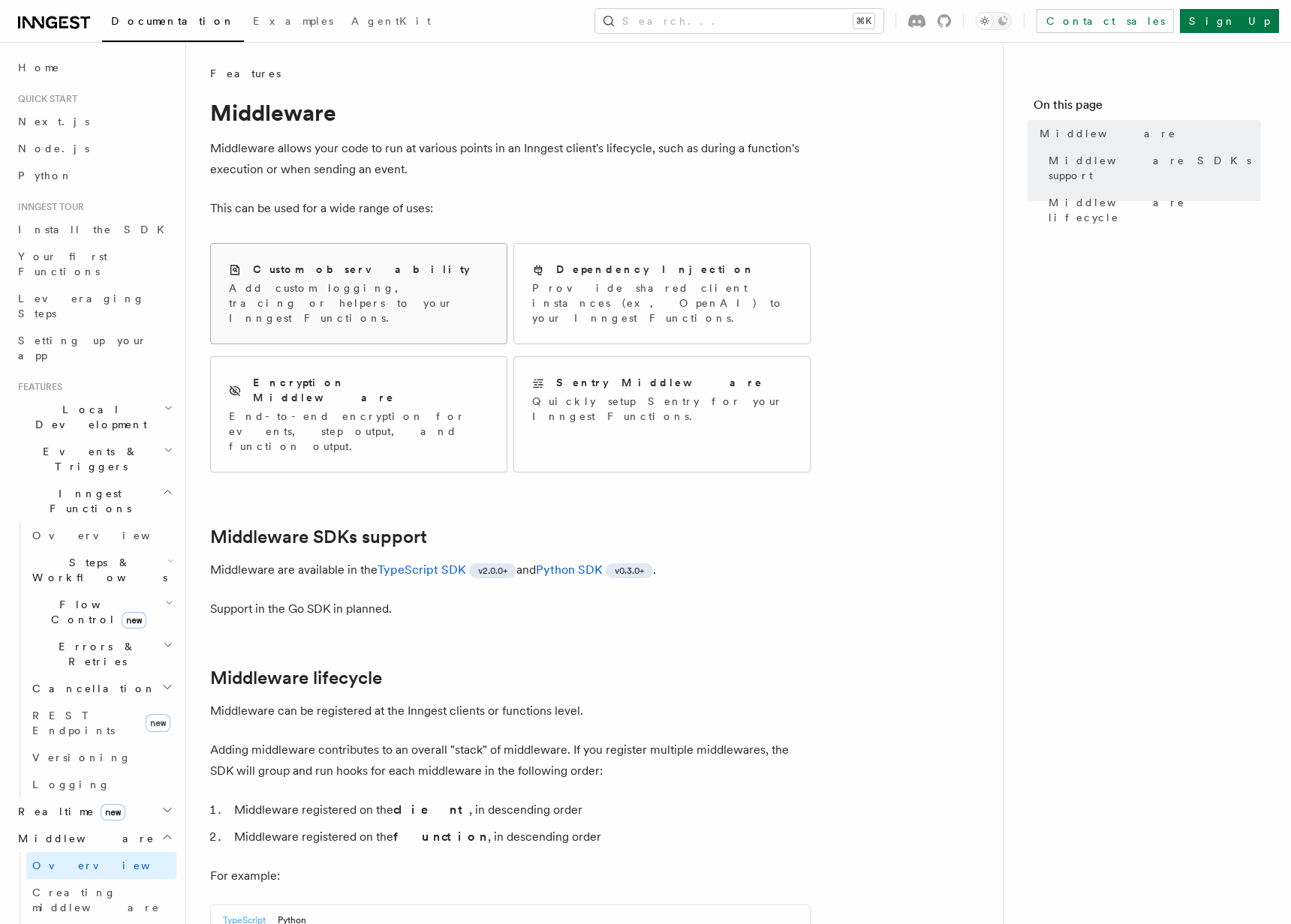
click at [309, 262] on h2 "Custom observability" at bounding box center [361, 269] width 217 height 15
click at [74, 887] on span "Creating middleware" at bounding box center [96, 900] width 127 height 27
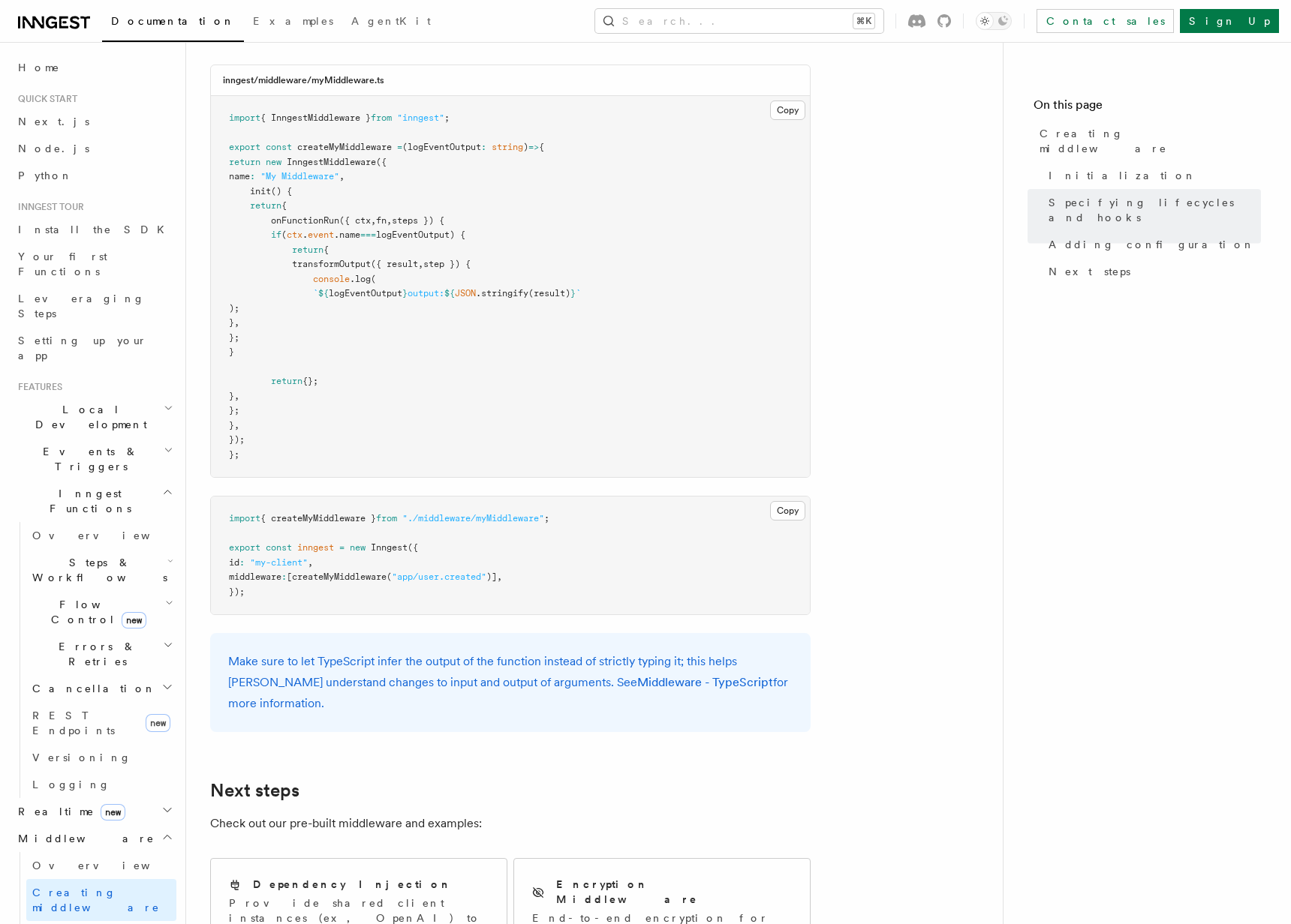
scroll to position [2440, 0]
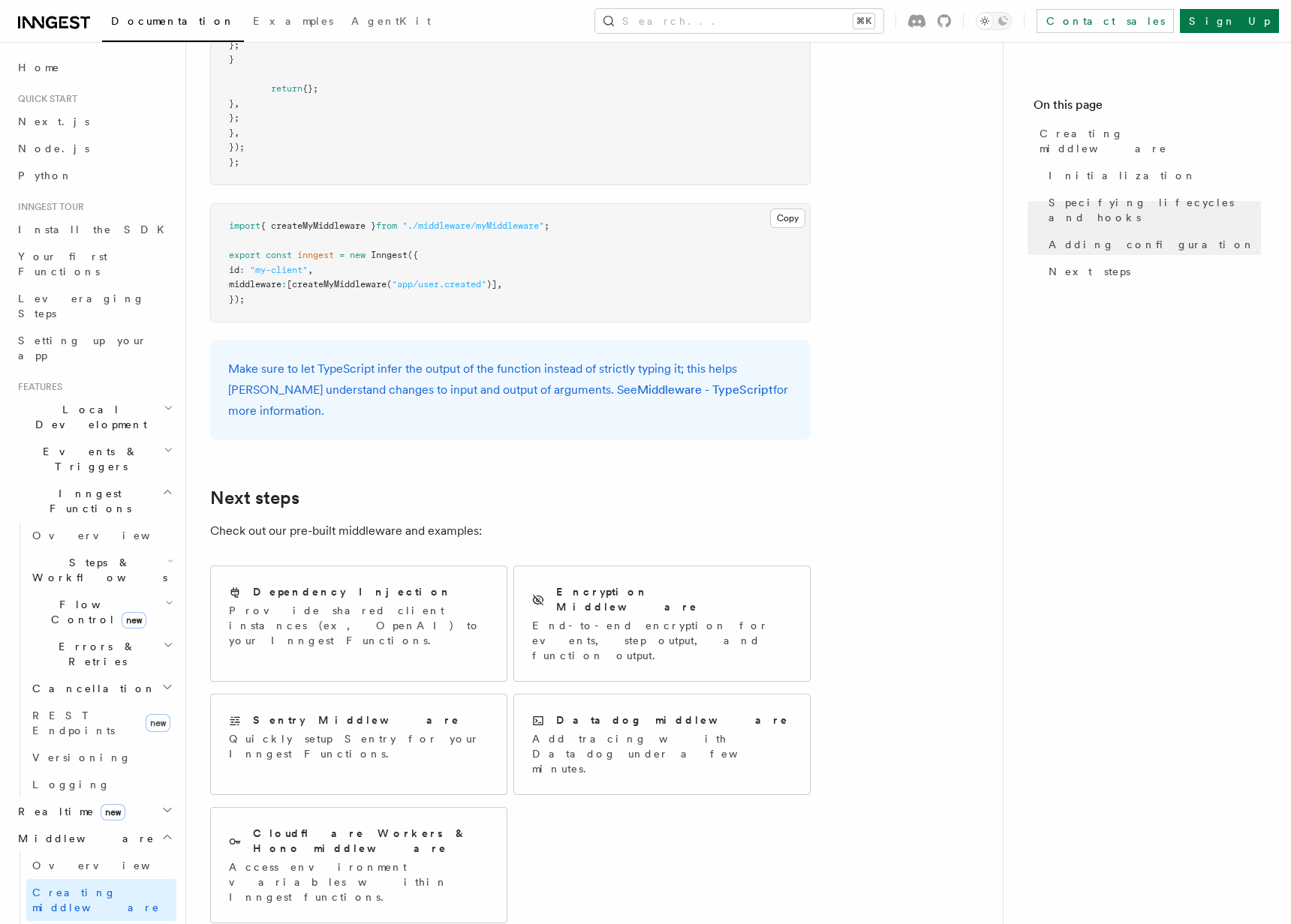
scroll to position [2711, 0]
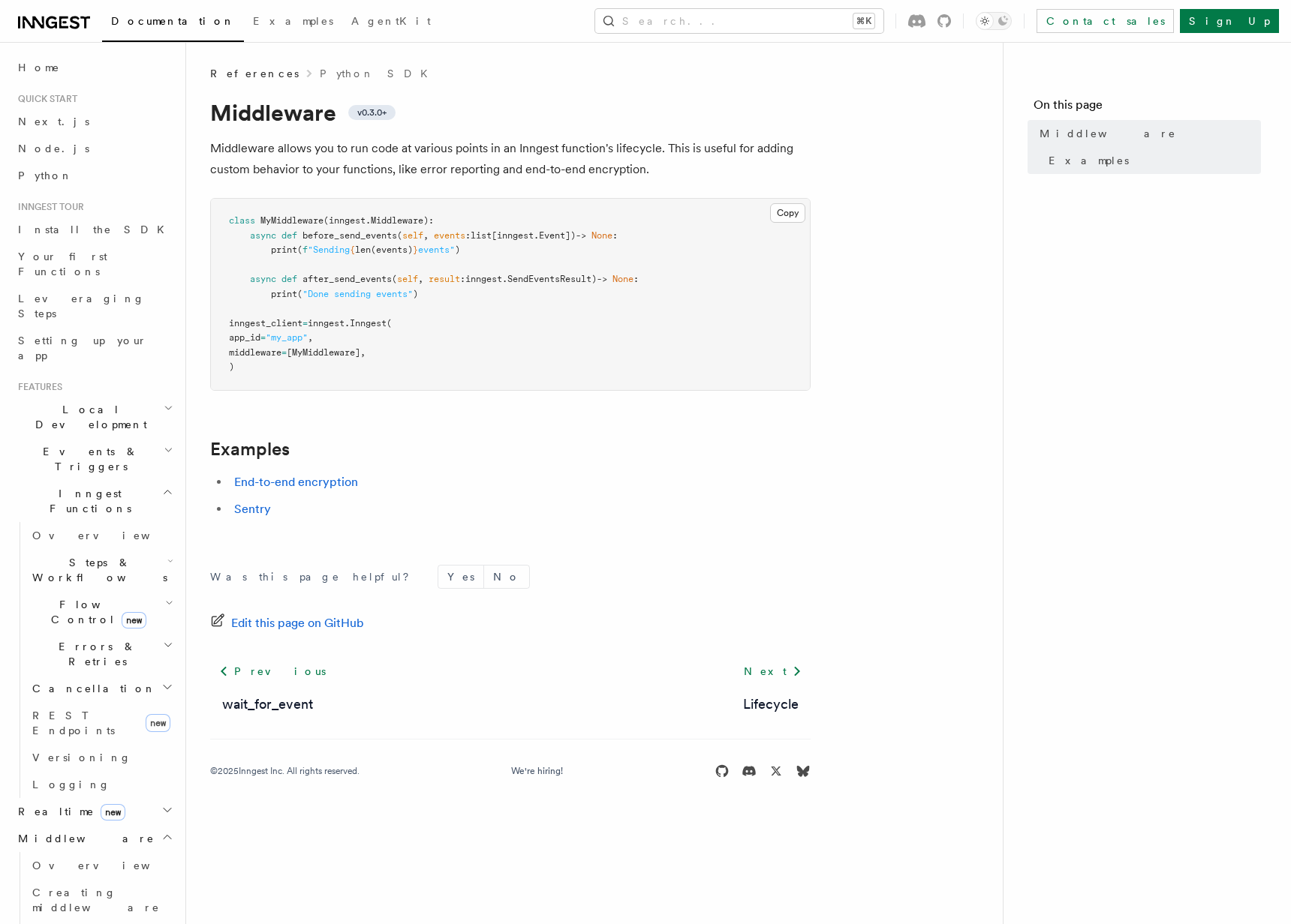
scroll to position [840, 0]
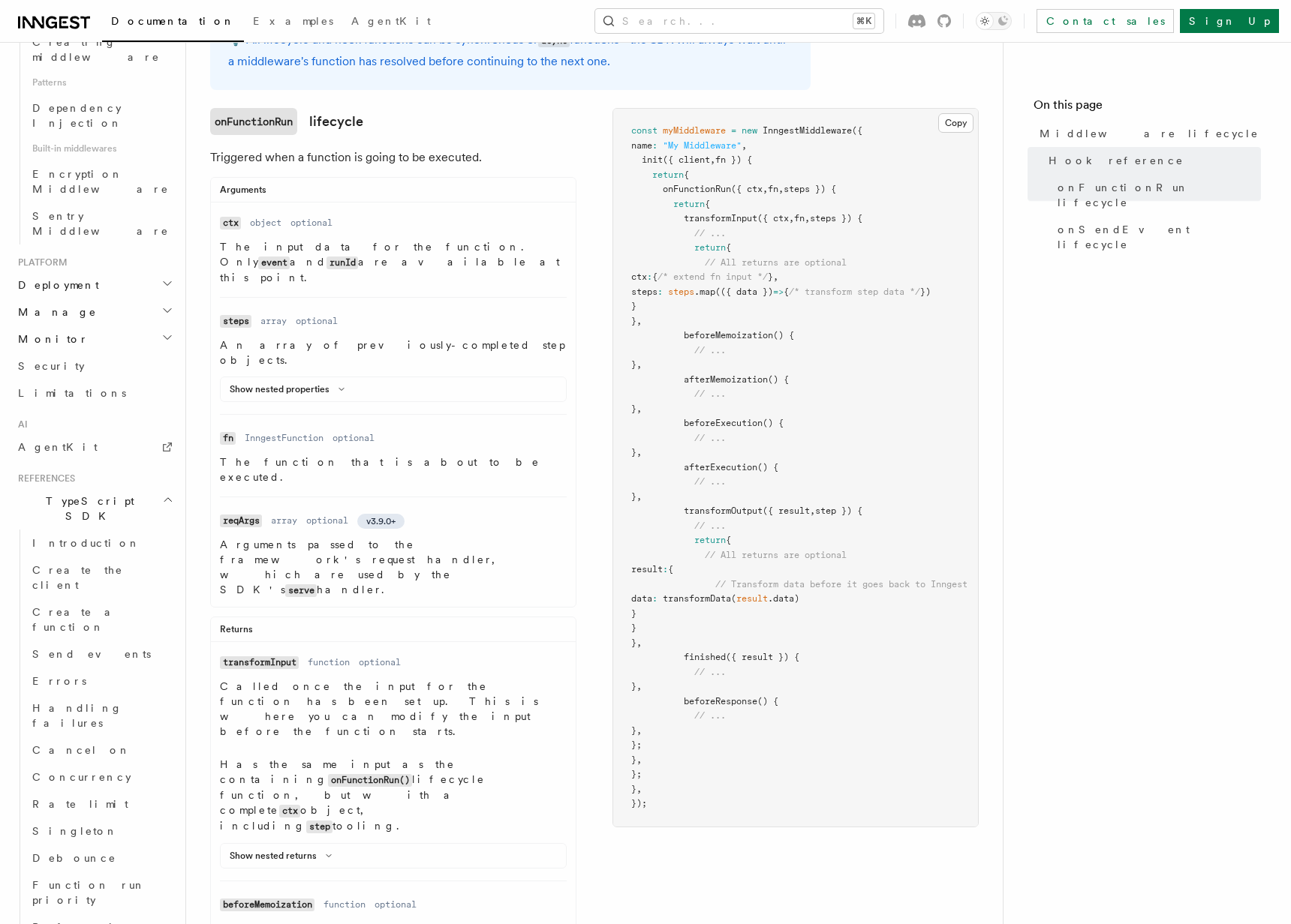
scroll to position [71, 0]
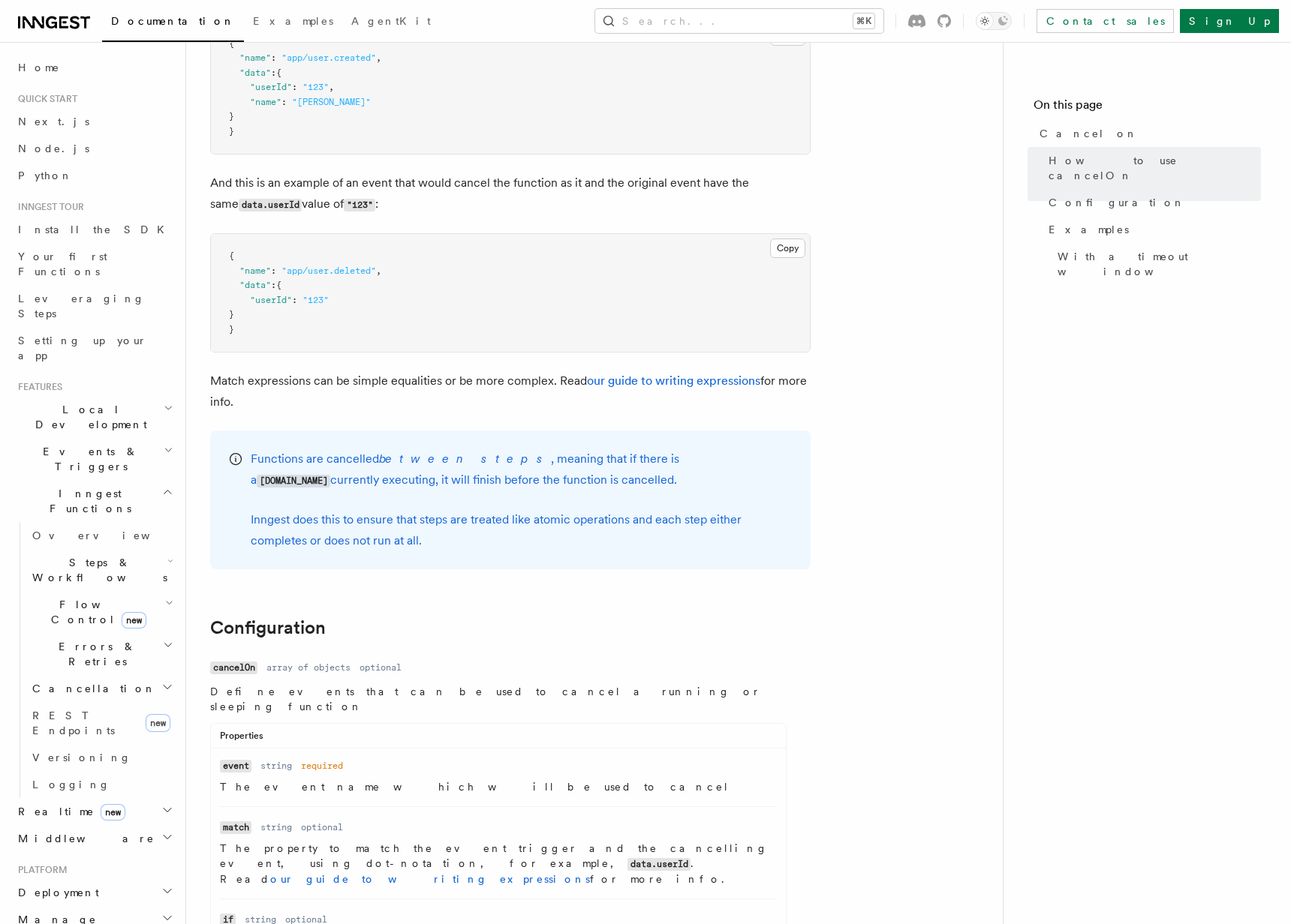
scroll to position [1095, 0]
drag, startPoint x: 915, startPoint y: 149, endPoint x: 674, endPoint y: 68, distance: 254.2
click at [914, 149] on article "References TypeScript SDK Cancel on Stop the execution of a running function wh…" at bounding box center [593, 437] width 768 height 2934
click at [901, 208] on article "References TypeScript SDK Cancel on Stop the execution of a running function wh…" at bounding box center [593, 437] width 768 height 2934
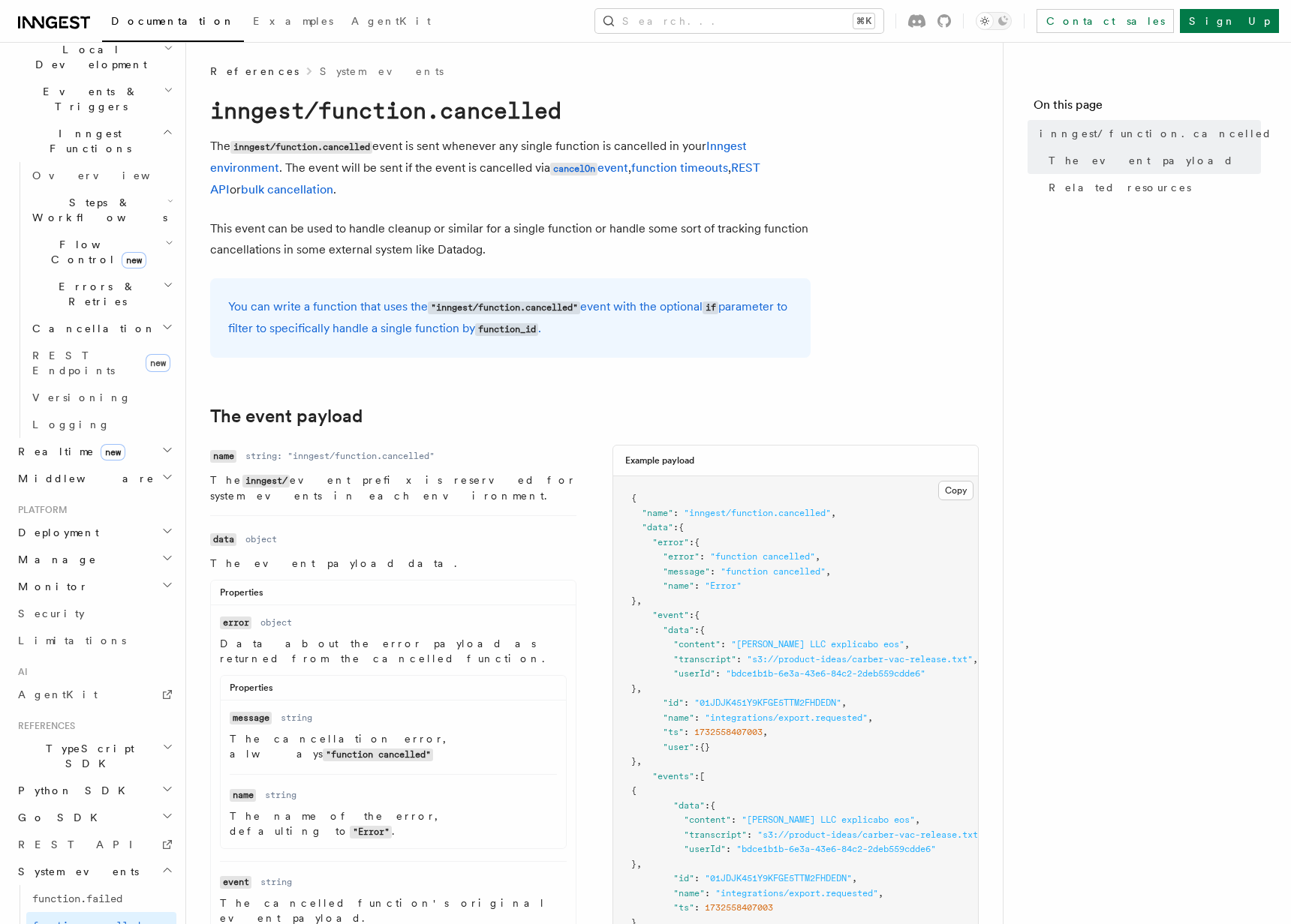
scroll to position [11, 0]
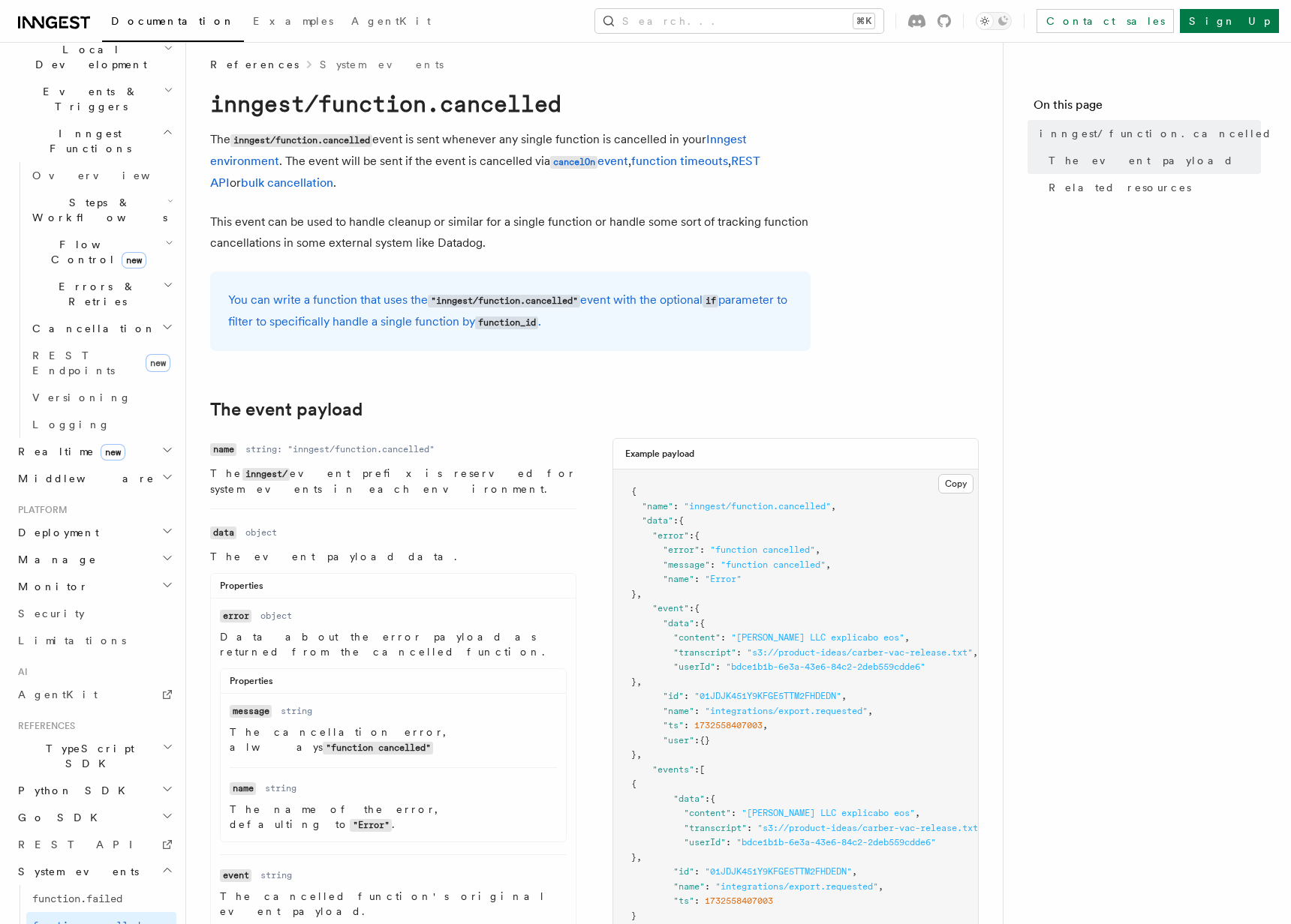
click at [354, 105] on code "inngest/function.cancelled" at bounding box center [385, 103] width 351 height 27
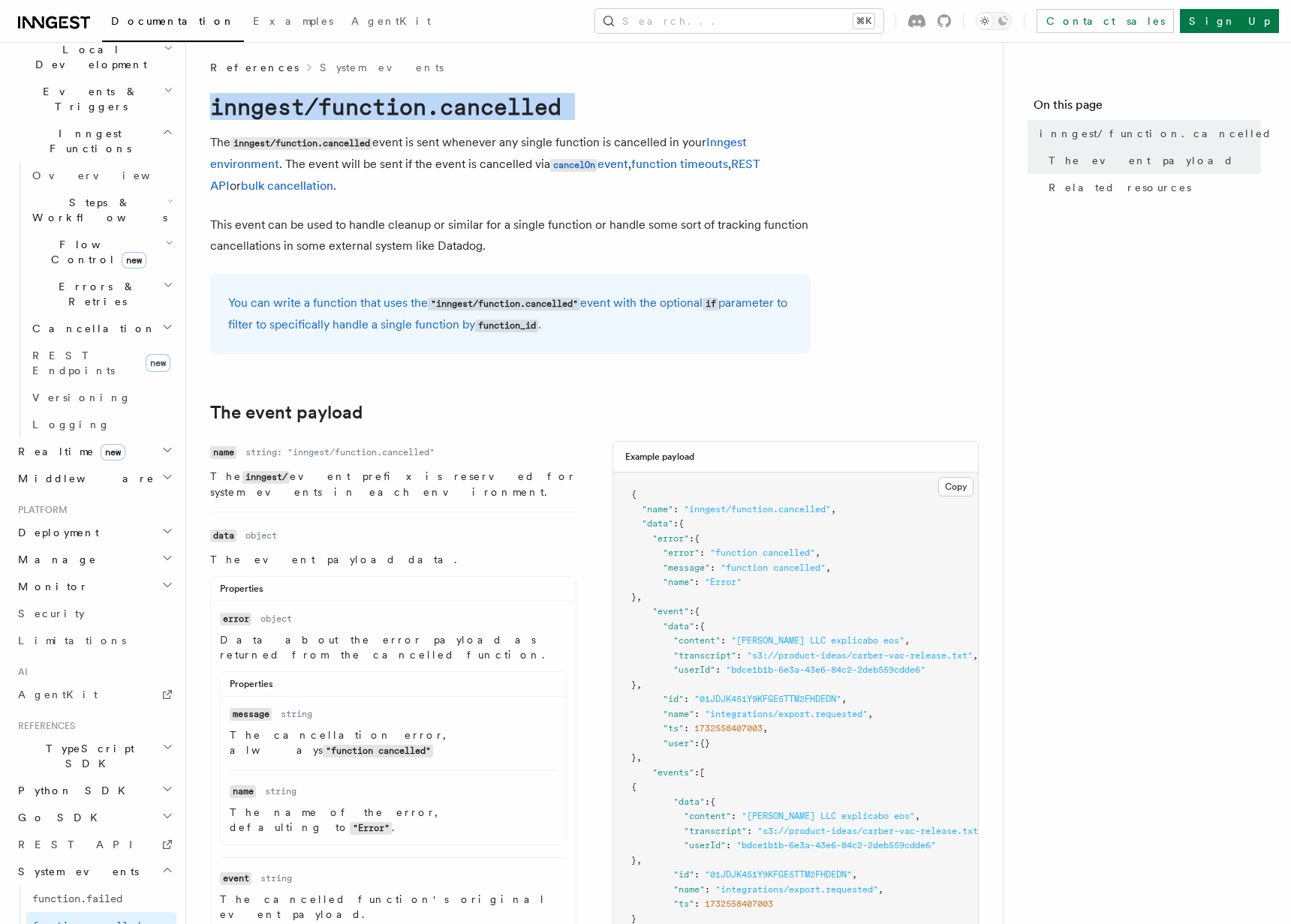
scroll to position [3, 0]
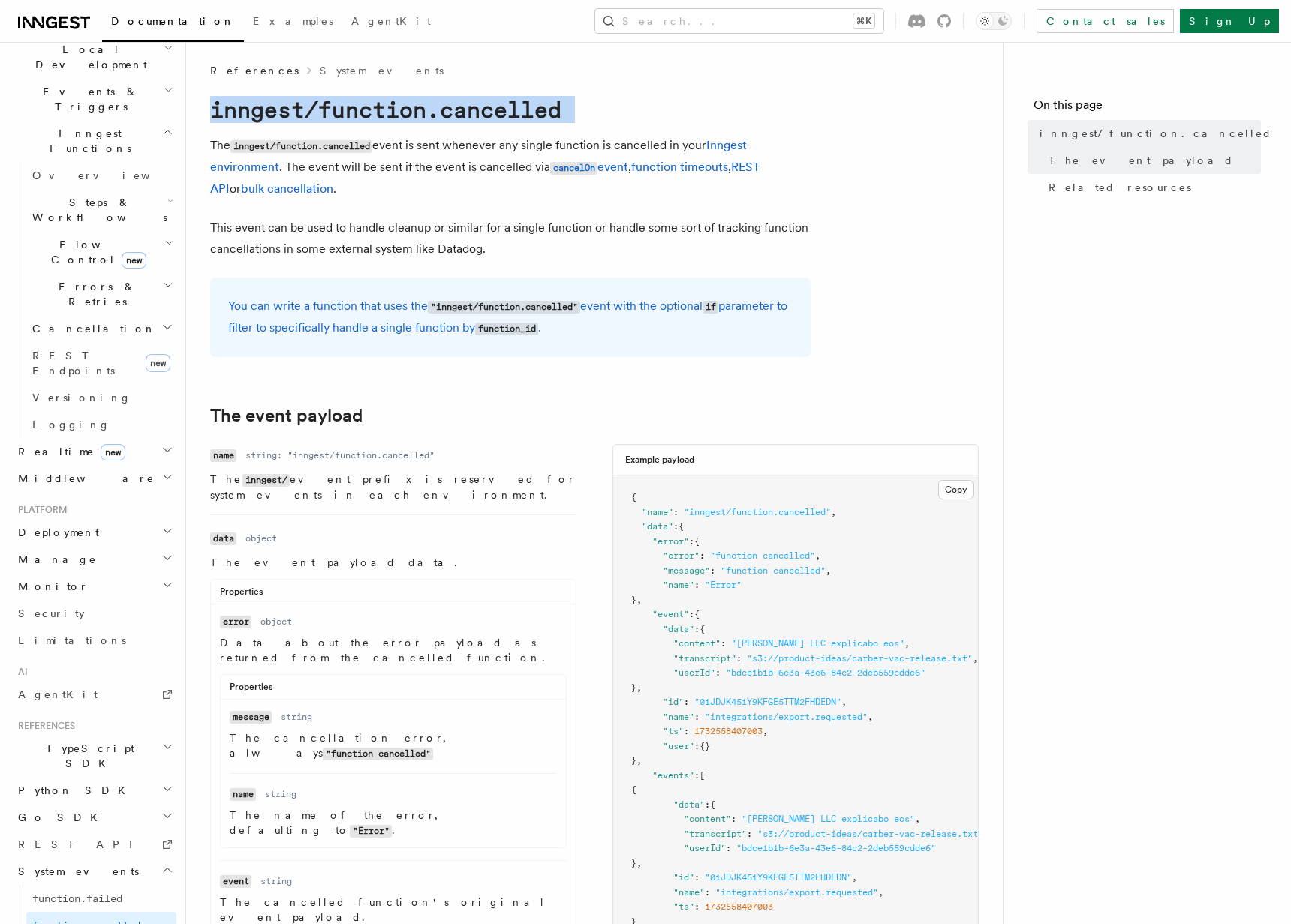
copy article "inngest/function.cancelled"
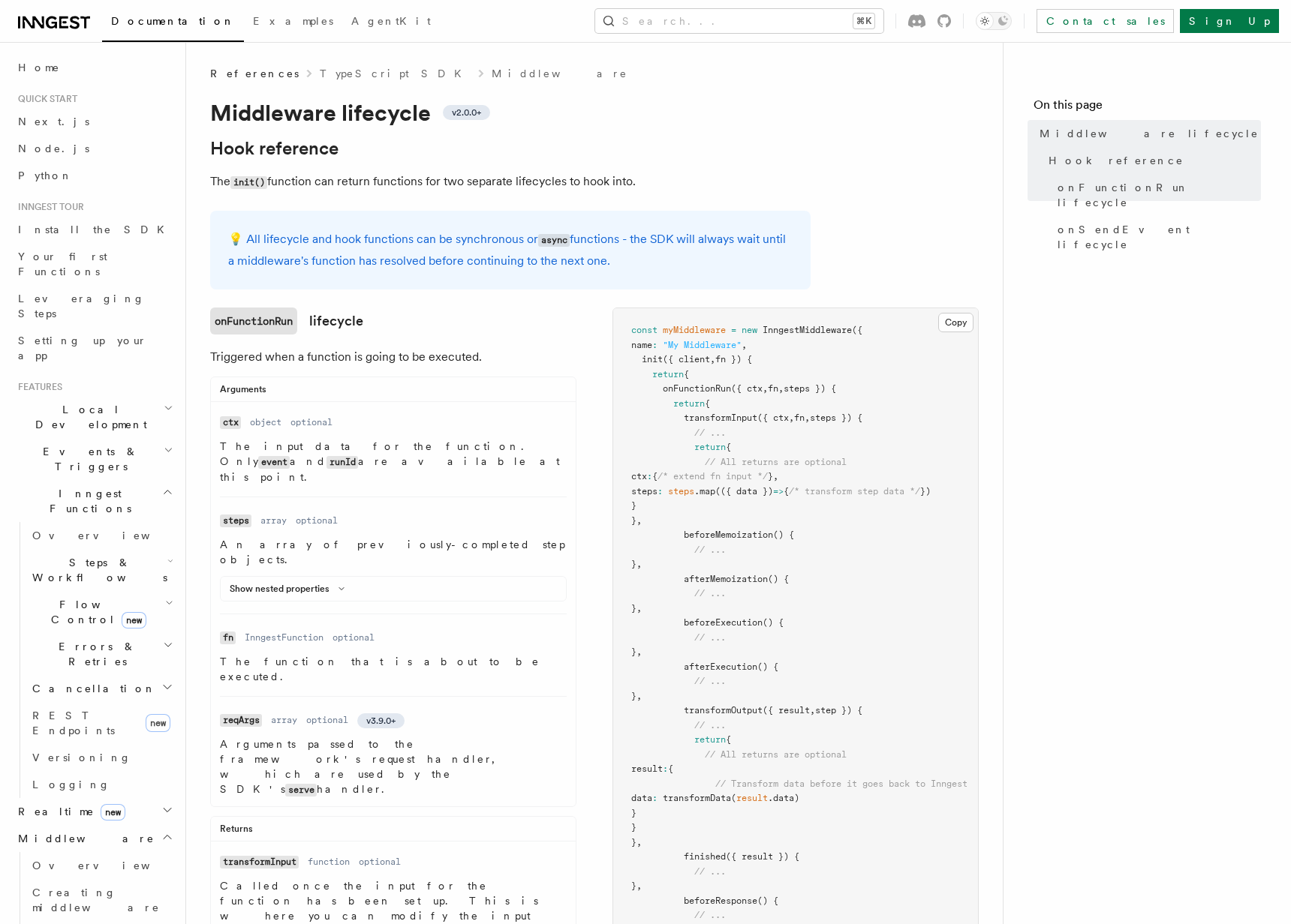
drag, startPoint x: 1066, startPoint y: 394, endPoint x: 1053, endPoint y: 394, distance: 13.0
click at [1061, 394] on nav "On this page Middleware lifecycle Hook reference onFunctionRun lifecycle onSend…" at bounding box center [1146, 483] width 288 height 882
